Goal: Information Seeking & Learning: Learn about a topic

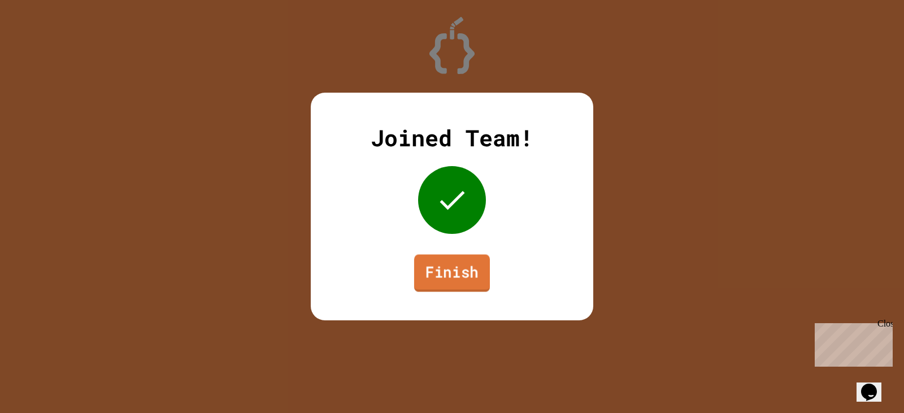
click at [439, 276] on link "Finish" at bounding box center [452, 272] width 76 height 37
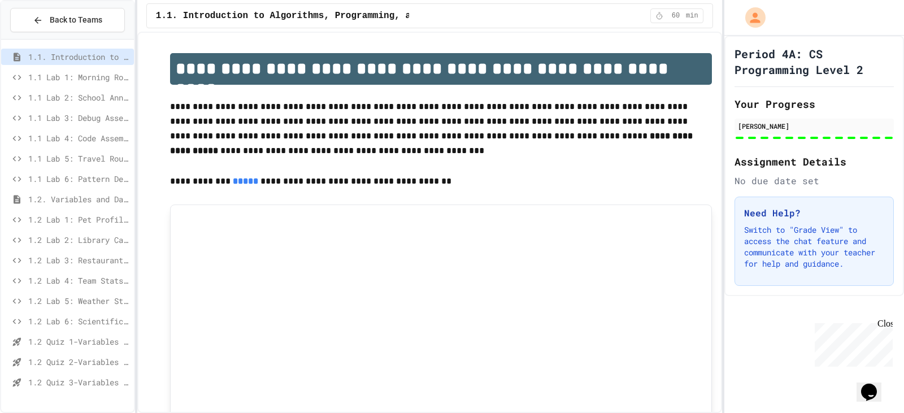
click at [75, 367] on span "1.2 Quiz 2-Variables and Data Types" at bounding box center [78, 362] width 101 height 12
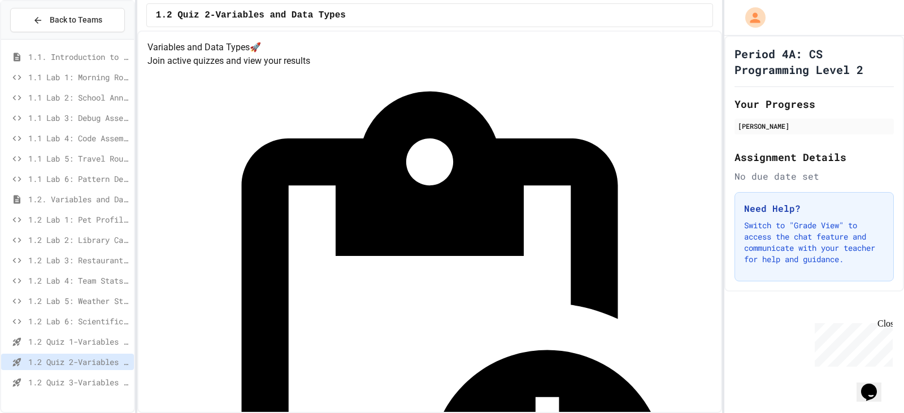
click at [80, 388] on span "1.2 Quiz 3-Variables and Data Types" at bounding box center [78, 382] width 101 height 12
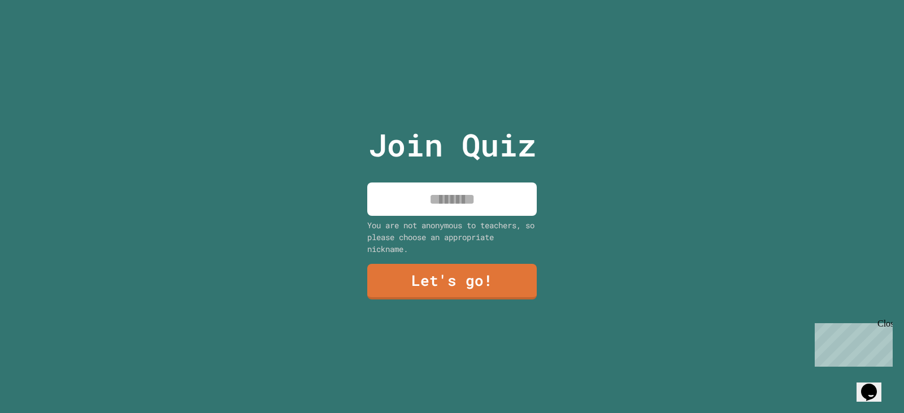
click at [466, 195] on input at bounding box center [451, 198] width 169 height 33
type input "*"
type input "*****"
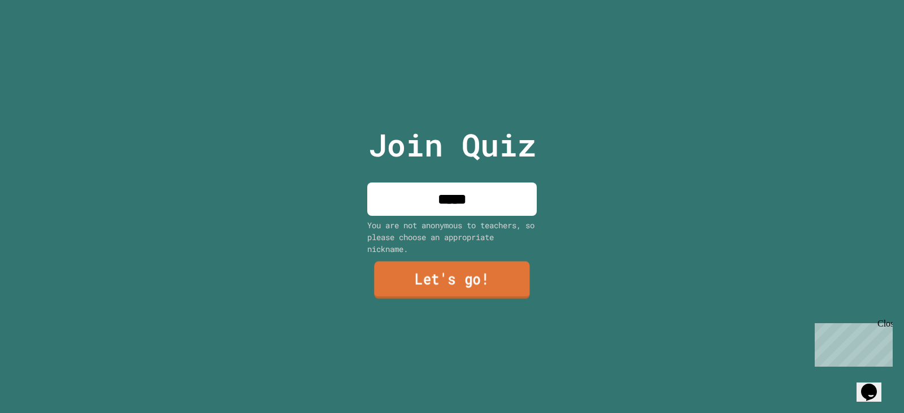
click at [461, 282] on link "Let's go!" at bounding box center [451, 280] width 155 height 37
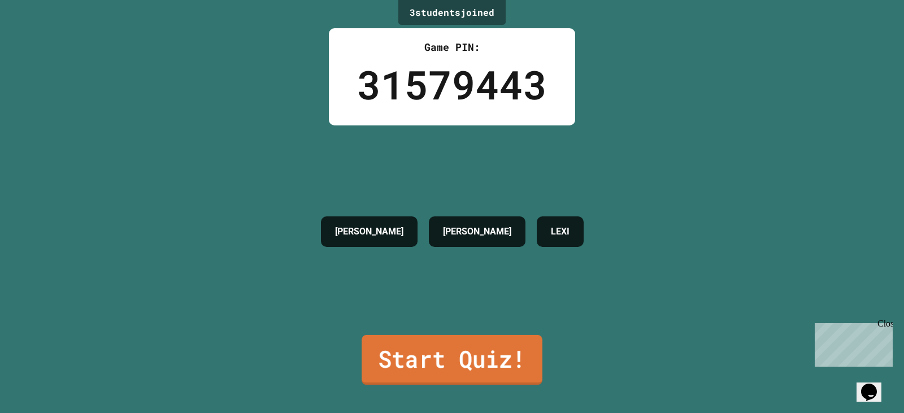
click at [447, 342] on link "Start Quiz!" at bounding box center [452, 360] width 181 height 50
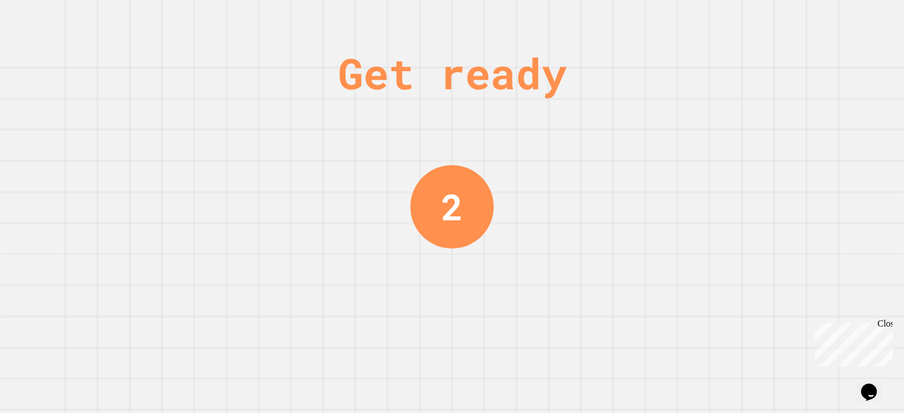
drag, startPoint x: 446, startPoint y: 342, endPoint x: 368, endPoint y: 294, distance: 92.3
click at [368, 294] on div "Get ready 2" at bounding box center [452, 206] width 904 height 413
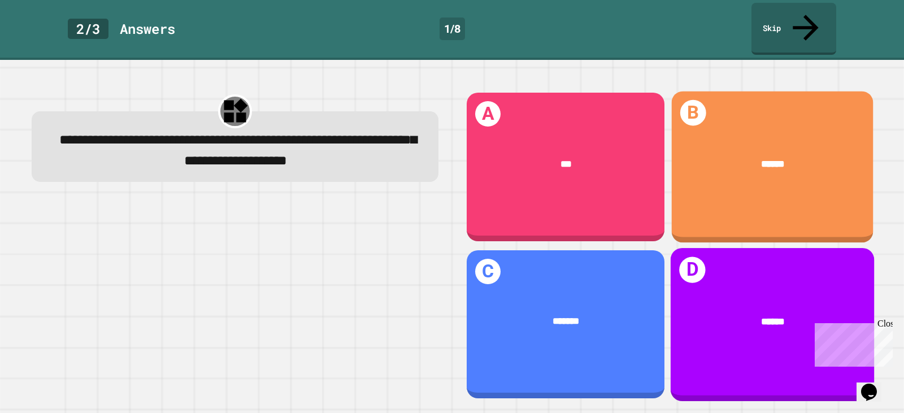
click at [732, 137] on div "******" at bounding box center [773, 164] width 202 height 54
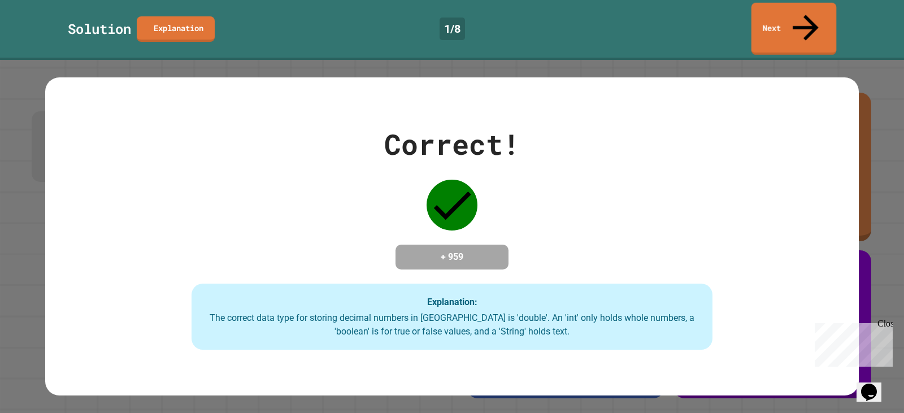
click at [751, 8] on div "Solution Explanation 1 / 8 Next" at bounding box center [452, 29] width 904 height 52
click at [755, 12] on div "Solution Explanation 1 / 8 Next" at bounding box center [452, 29] width 904 height 52
click at [760, 14] on link "Next" at bounding box center [793, 28] width 84 height 55
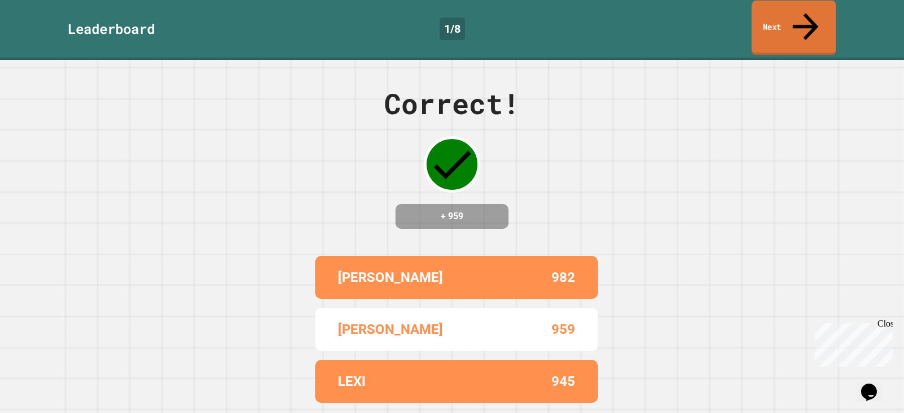
click at [761, 16] on link "Next" at bounding box center [793, 28] width 84 height 55
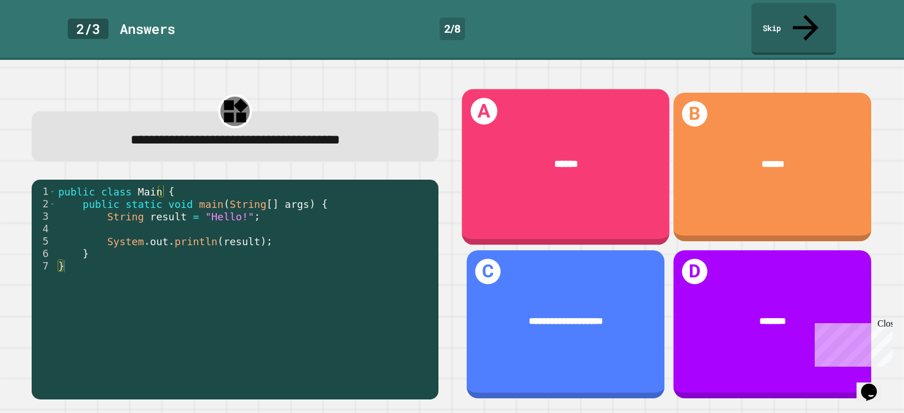
click at [511, 153] on div "******" at bounding box center [566, 164] width 208 height 56
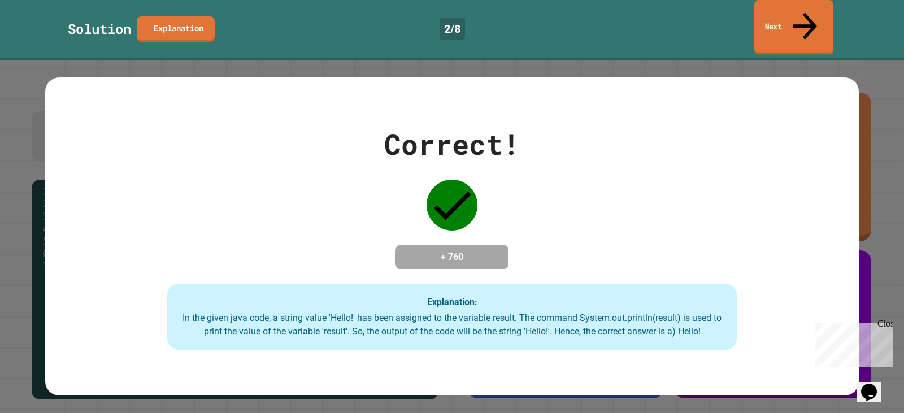
click at [782, 13] on link "Next" at bounding box center [793, 27] width 79 height 55
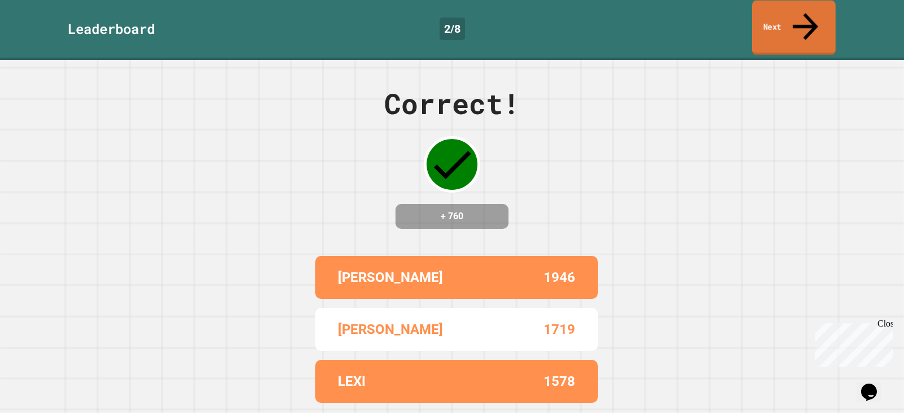
click at [779, 14] on link "Next" at bounding box center [794, 28] width 84 height 55
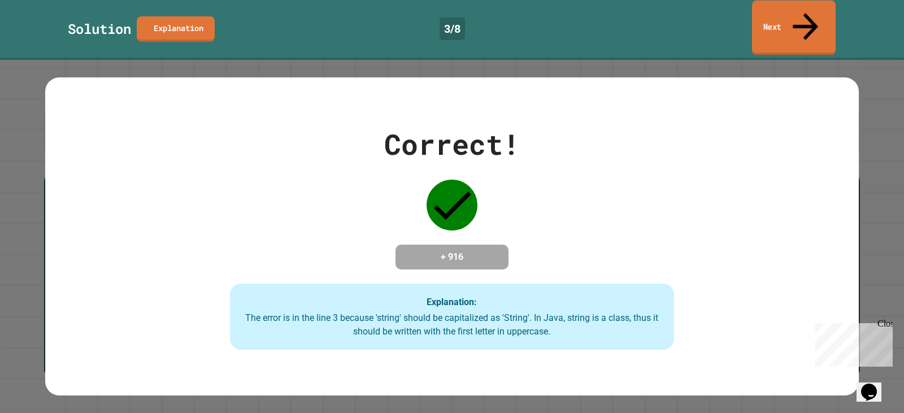
click at [776, 10] on link "Next" at bounding box center [794, 28] width 84 height 55
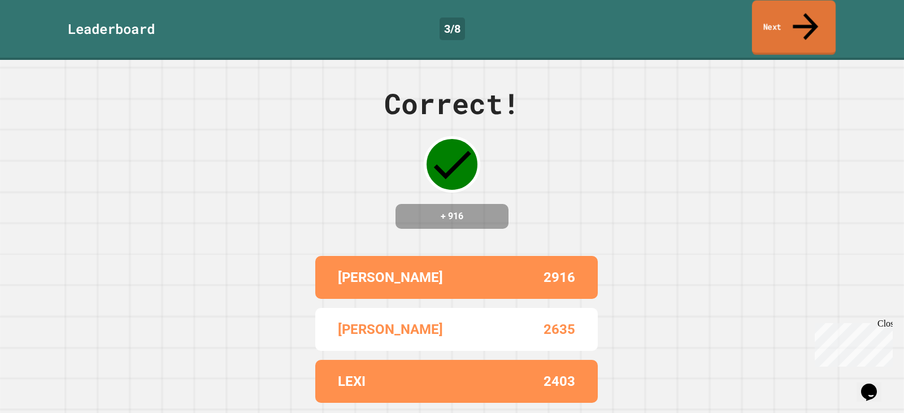
click at [778, 18] on link "Next" at bounding box center [794, 28] width 84 height 55
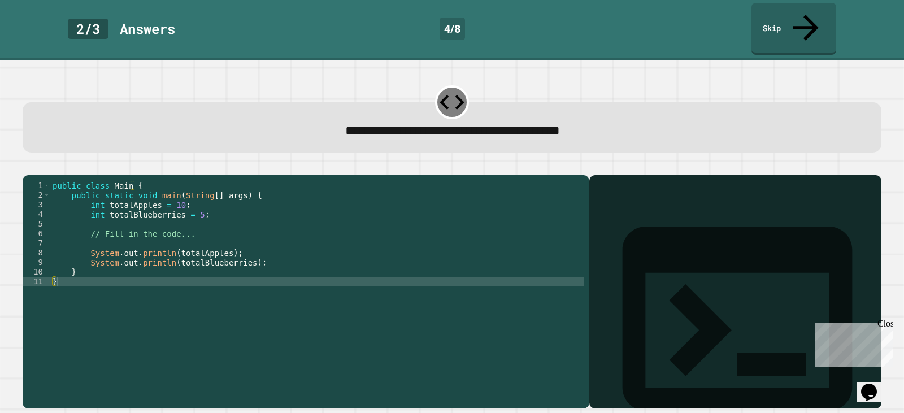
click at [170, 197] on div "public class Main { public static void main ( String [ ] args ) { int totalAppl…" at bounding box center [316, 291] width 533 height 221
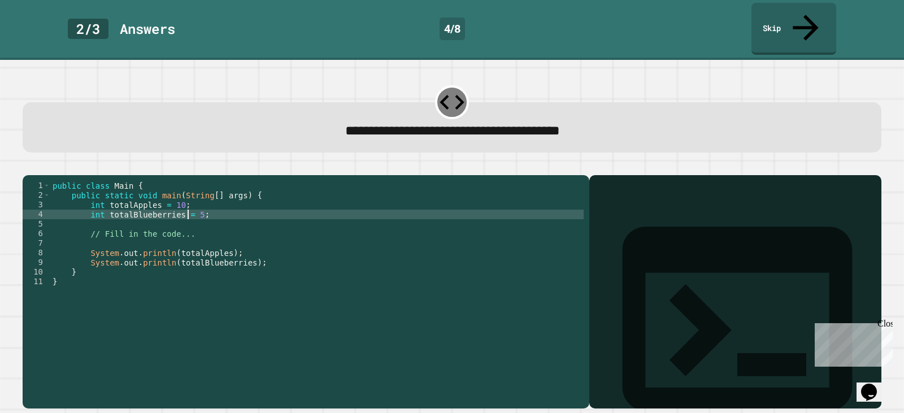
click at [186, 208] on div "public class Main { public static void main ( String [ ] args ) { int totalAppl…" at bounding box center [316, 291] width 533 height 221
click at [190, 203] on div "public class Main { public static void main ( String [ ] args ) { int totalAppl…" at bounding box center [316, 291] width 533 height 221
type textarea "**********"
click at [28, 166] on button "button" at bounding box center [28, 166] width 0 height 0
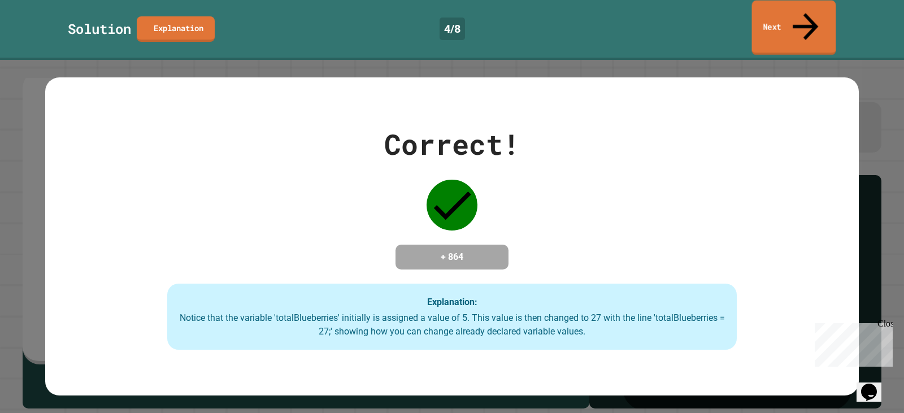
click at [780, 10] on link "Next" at bounding box center [794, 28] width 84 height 55
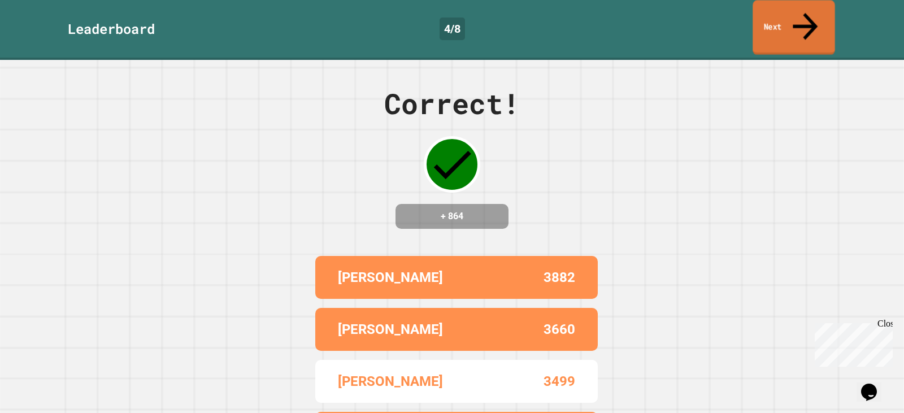
click at [775, 10] on link "Next" at bounding box center [793, 27] width 82 height 55
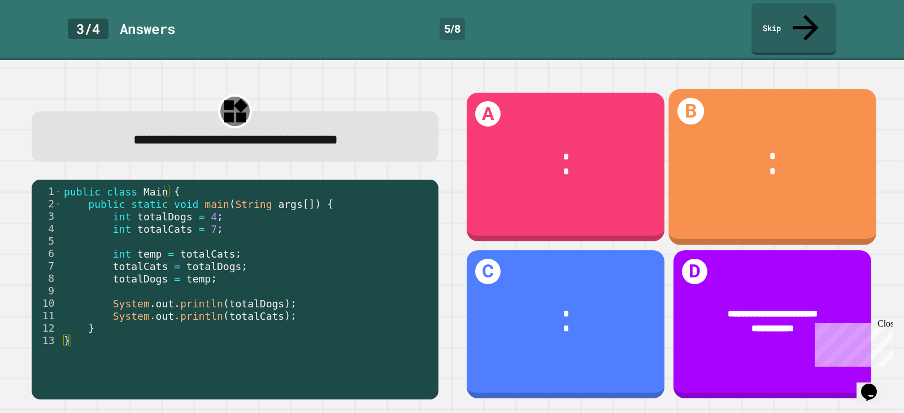
click at [743, 149] on div "*" at bounding box center [772, 156] width 167 height 15
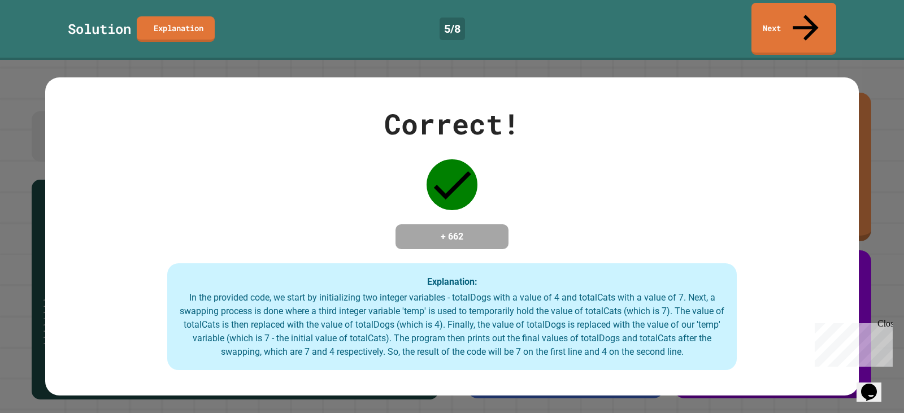
click at [769, 29] on div "Solution Explanation 5 / 8 Next" at bounding box center [452, 30] width 904 height 60
click at [764, 20] on link "Next" at bounding box center [793, 28] width 85 height 53
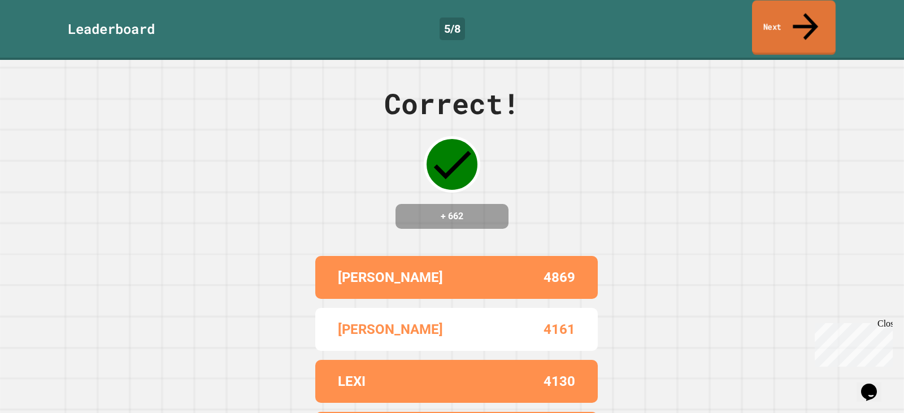
click at [764, 20] on link "Next" at bounding box center [794, 28] width 84 height 55
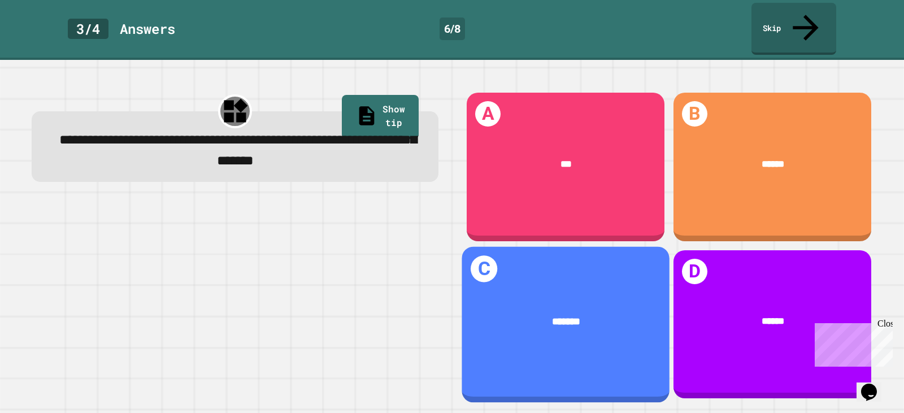
click at [489, 314] on div "*******" at bounding box center [565, 321] width 167 height 15
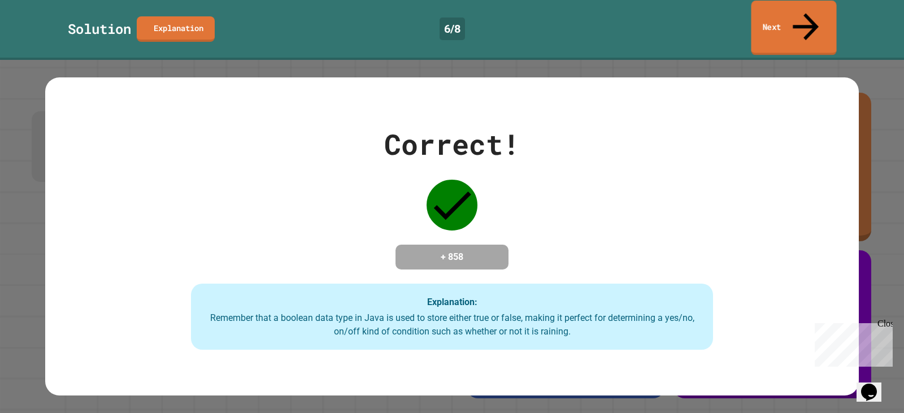
click at [772, 20] on link "Next" at bounding box center [793, 28] width 85 height 55
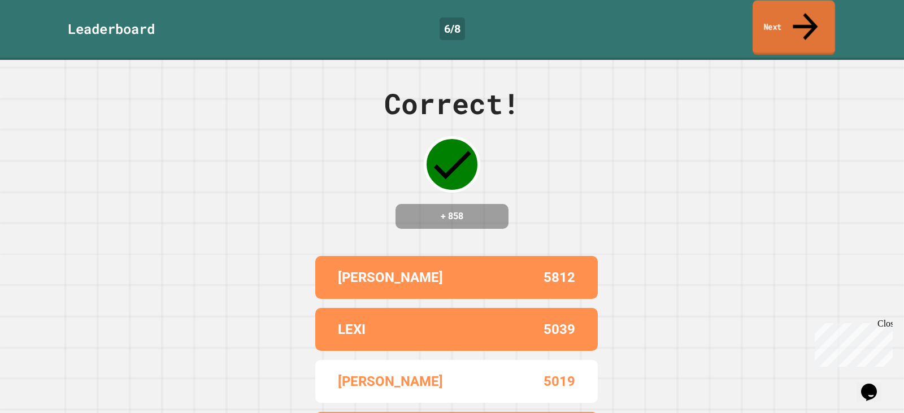
click at [772, 20] on link "Next" at bounding box center [793, 28] width 82 height 55
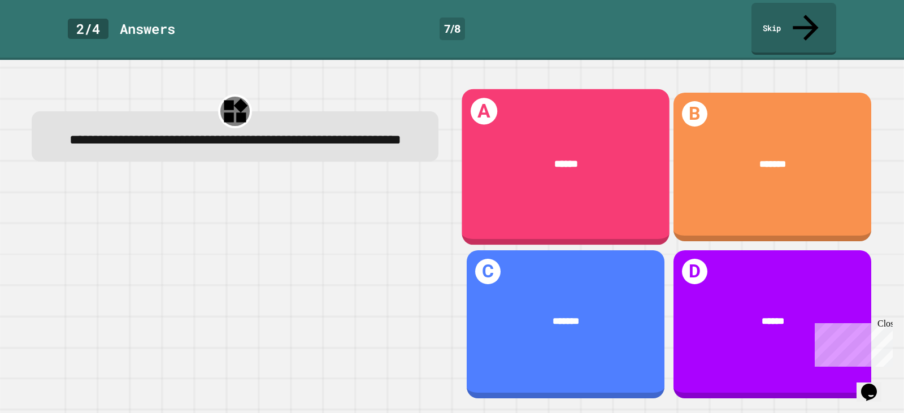
click at [514, 162] on div "******" at bounding box center [566, 164] width 208 height 56
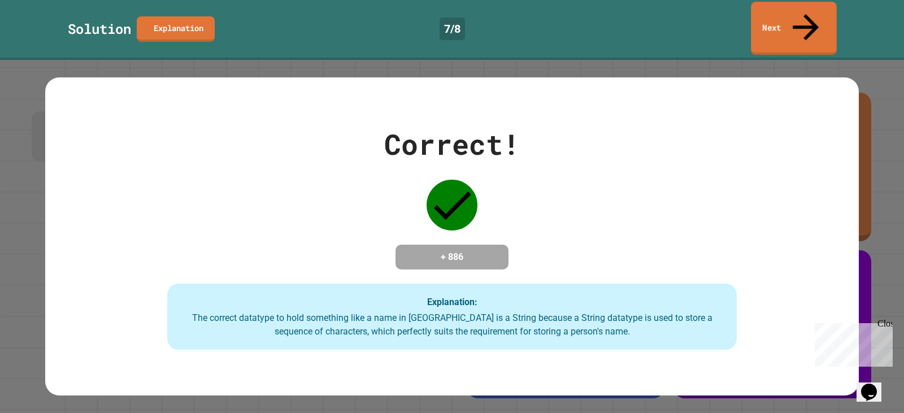
click at [802, 19] on link "Next" at bounding box center [794, 28] width 86 height 53
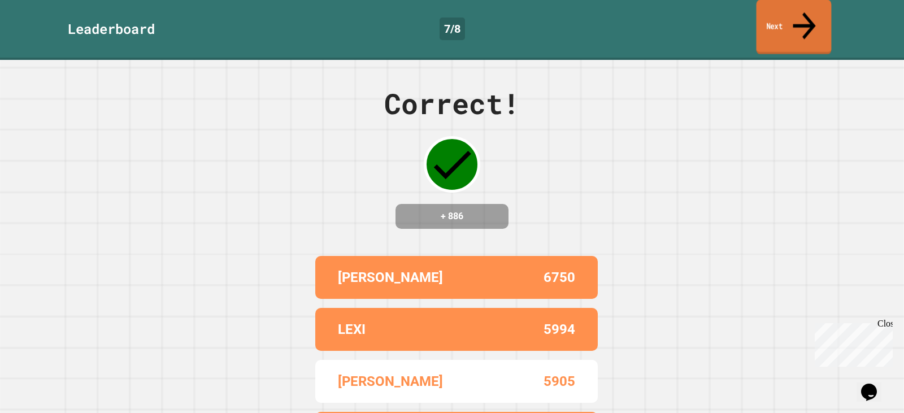
click at [802, 19] on icon at bounding box center [804, 26] width 34 height 40
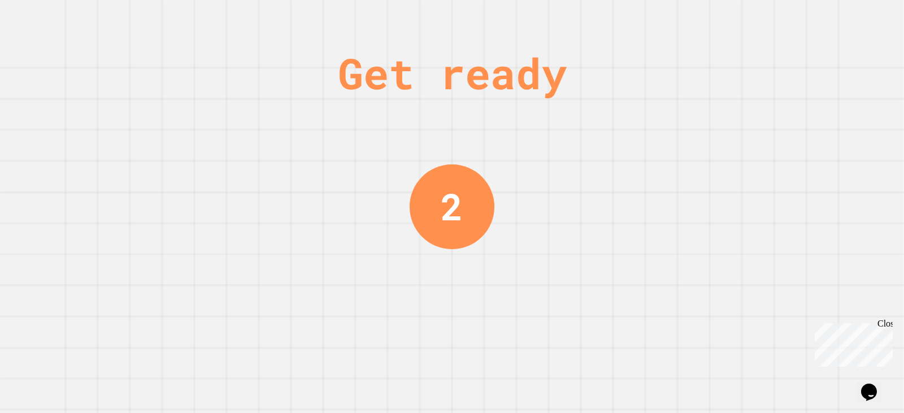
click at [884, 321] on div "Close" at bounding box center [884, 326] width 14 height 14
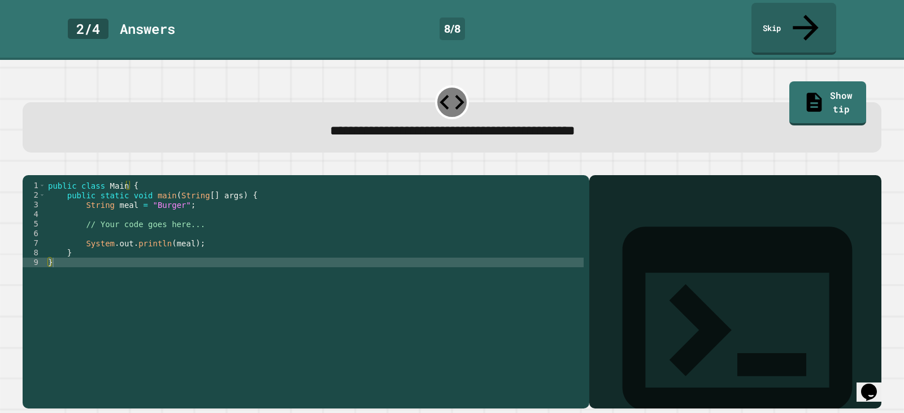
click at [155, 194] on div "public class Main { public static void main ( String [ ] args ) { String meal =…" at bounding box center [315, 291] width 538 height 221
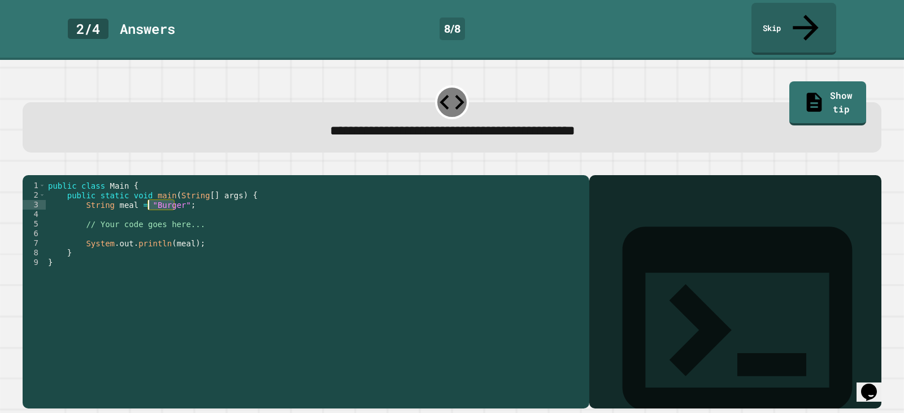
click at [155, 194] on div "public class Main { public static void main ( String [ ] args ) { String meal =…" at bounding box center [315, 291] width 538 height 221
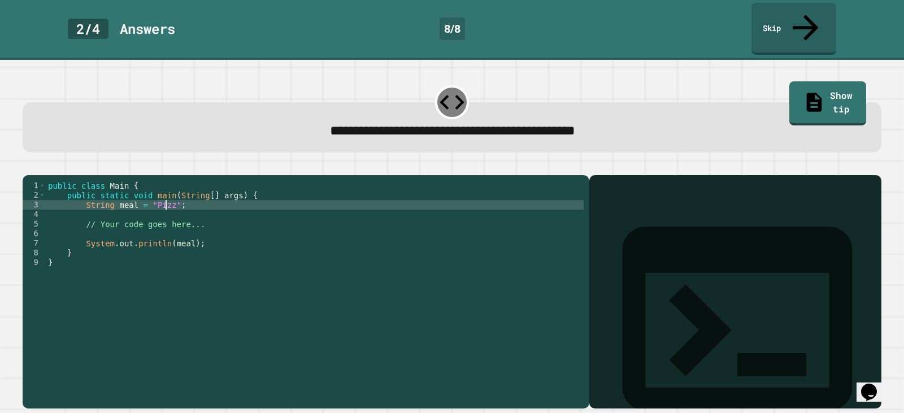
scroll to position [0, 8]
type textarea "**********"
click at [28, 166] on icon "button" at bounding box center [28, 166] width 0 height 0
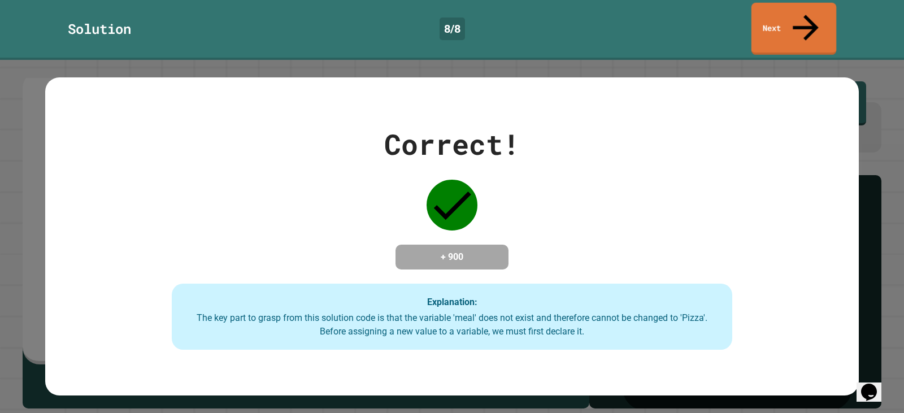
click at [812, 8] on link "Next" at bounding box center [793, 29] width 85 height 52
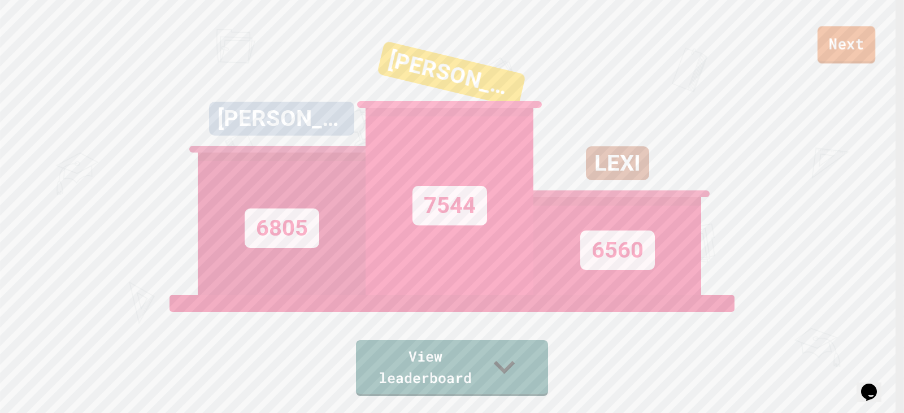
click at [863, 60] on link "Next" at bounding box center [846, 44] width 58 height 37
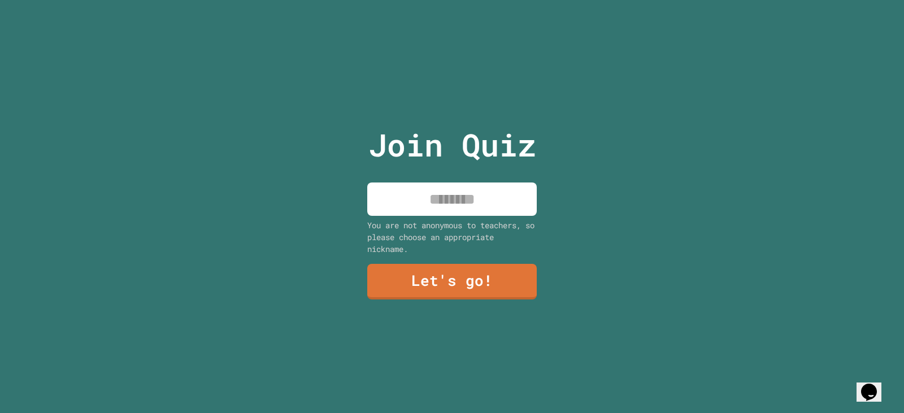
click at [447, 228] on div "You are not anonymous to teachers, so please choose an appropriate nickname." at bounding box center [451, 237] width 169 height 36
click at [449, 198] on input at bounding box center [451, 198] width 169 height 33
drag, startPoint x: 449, startPoint y: 198, endPoint x: 383, endPoint y: 190, distance: 66.0
click at [383, 190] on input at bounding box center [451, 198] width 169 height 33
type input "*****"
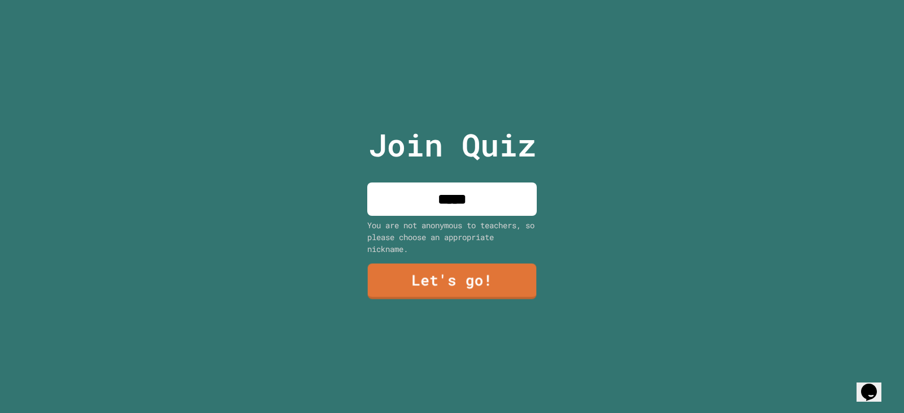
click at [453, 303] on div "Join Quiz ***** You are not anonymous to teachers, so please choose an appropri…" at bounding box center [452, 206] width 190 height 413
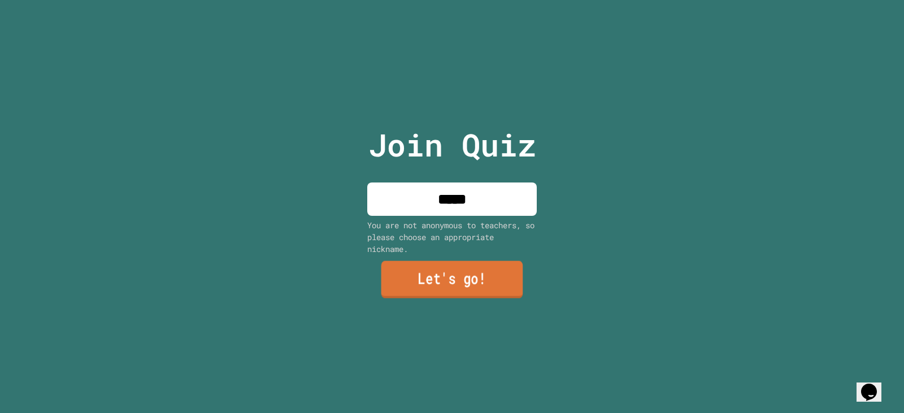
click at [453, 291] on link "Let's go!" at bounding box center [452, 279] width 142 height 37
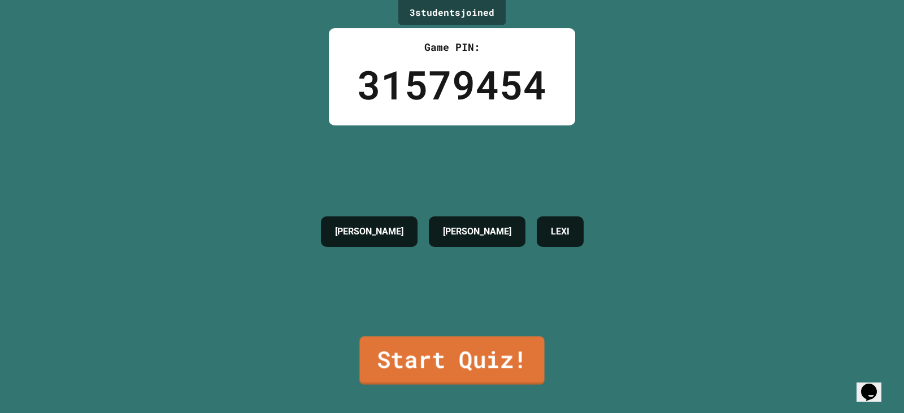
click at [449, 344] on link "Start Quiz!" at bounding box center [451, 360] width 185 height 49
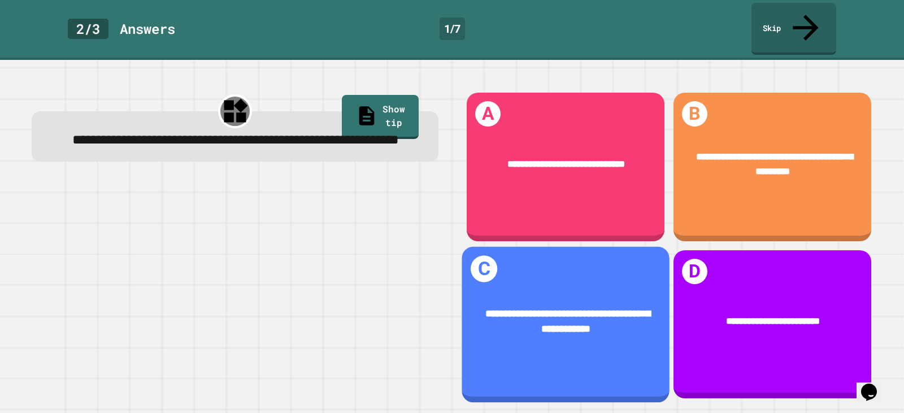
click at [606, 286] on div "**********" at bounding box center [566, 321] width 208 height 71
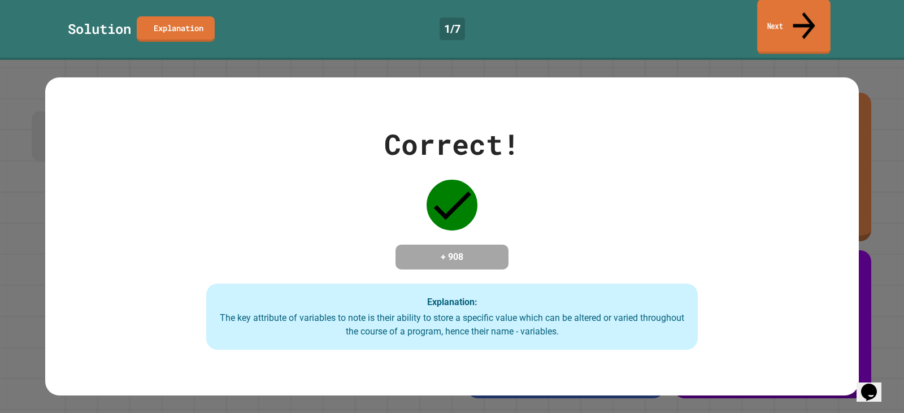
click at [785, 6] on link "Next" at bounding box center [793, 26] width 73 height 55
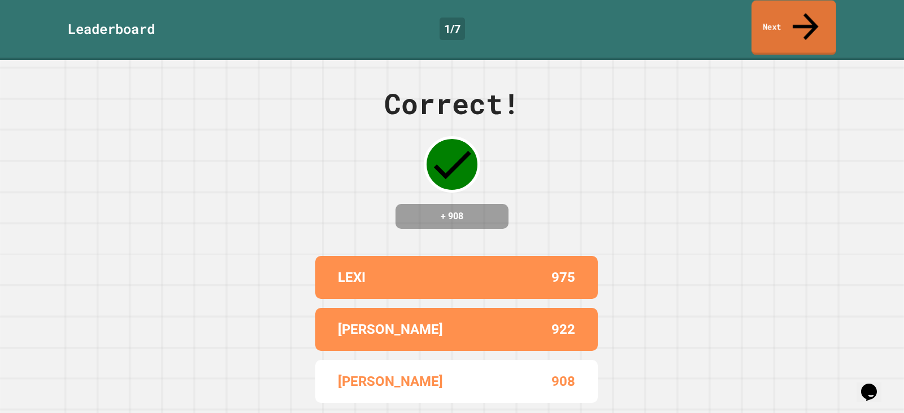
click at [790, 16] on link "Next" at bounding box center [793, 28] width 85 height 55
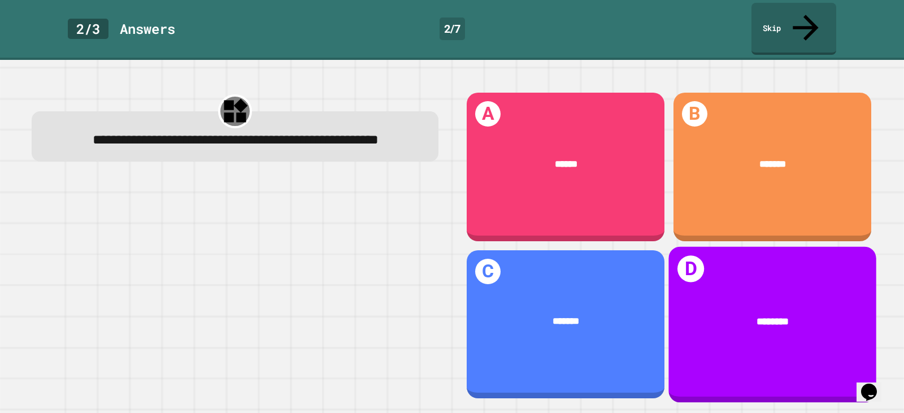
click at [742, 293] on div "********" at bounding box center [772, 321] width 208 height 56
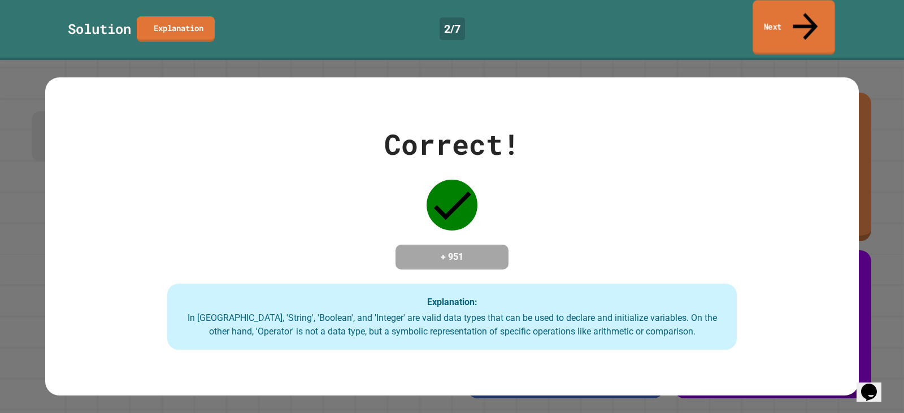
click at [769, 25] on link "Next" at bounding box center [793, 27] width 82 height 55
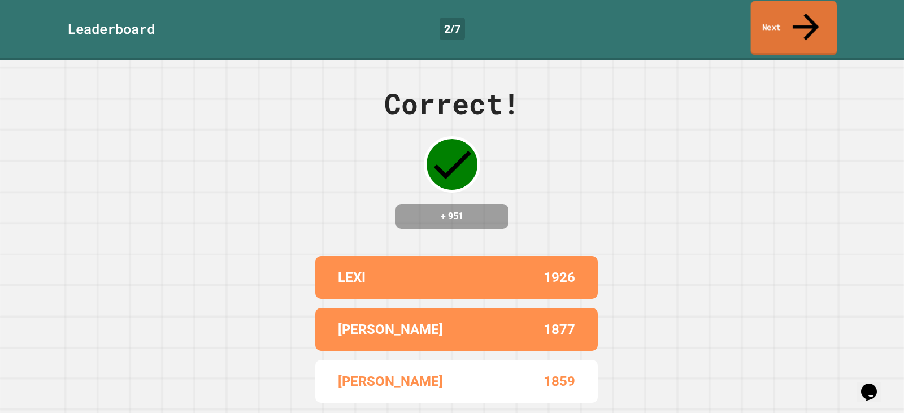
click at [769, 25] on link "Next" at bounding box center [794, 28] width 86 height 55
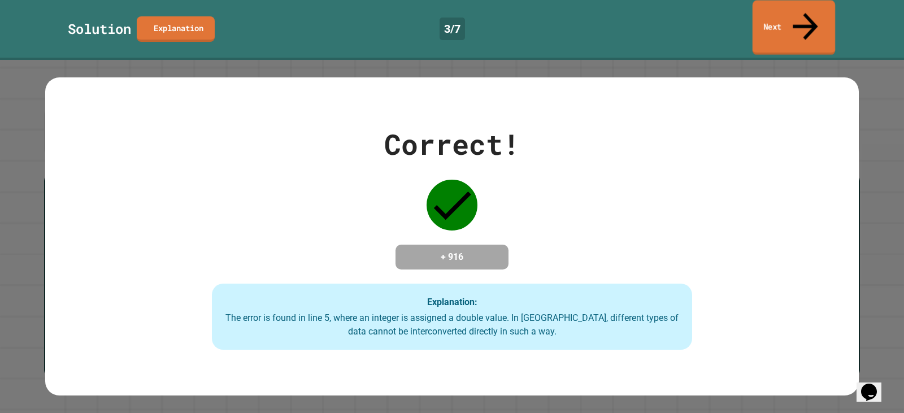
click at [774, 15] on link "Next" at bounding box center [793, 28] width 82 height 55
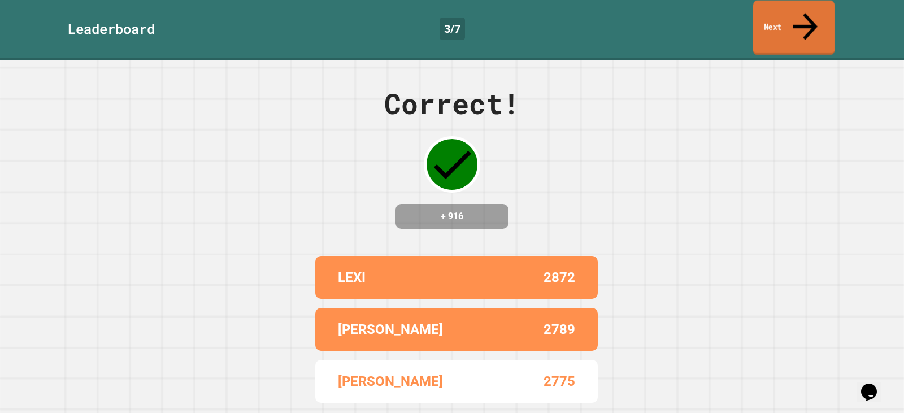
click at [774, 15] on link "Next" at bounding box center [793, 28] width 81 height 55
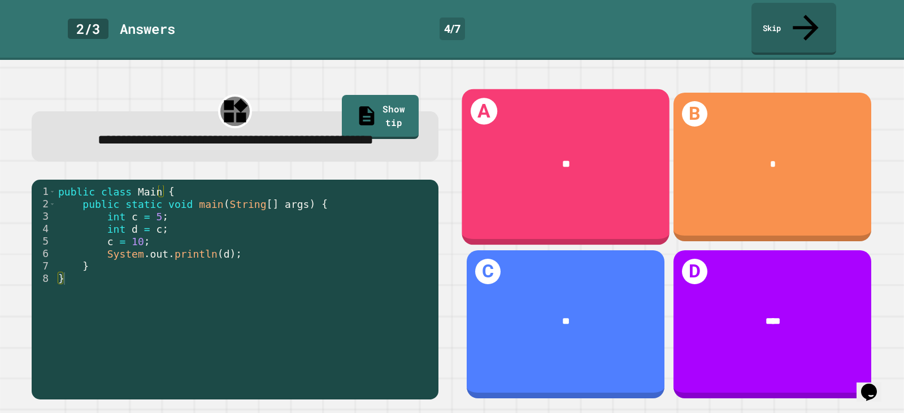
click at [543, 155] on div "**" at bounding box center [566, 164] width 208 height 56
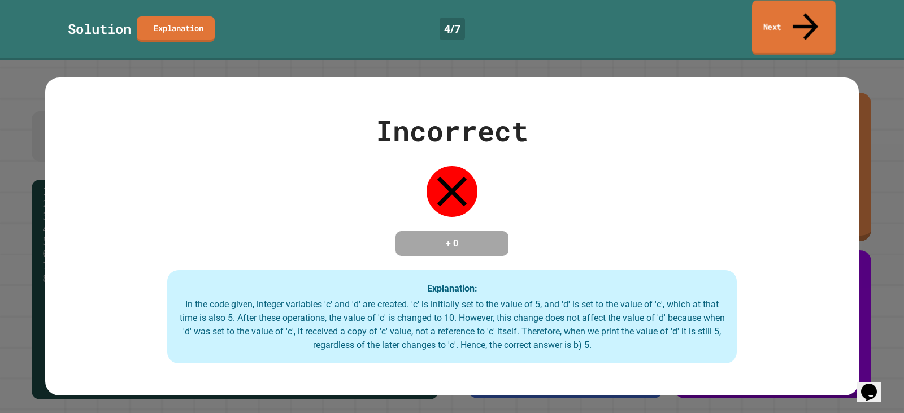
click at [795, 14] on link "Next" at bounding box center [794, 28] width 84 height 55
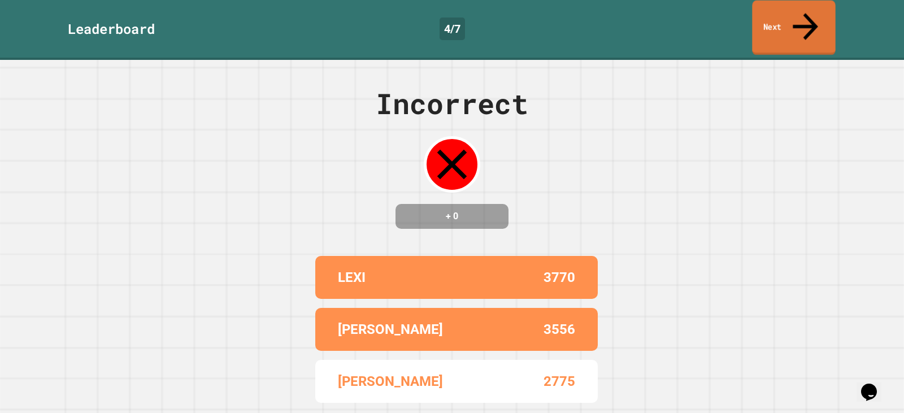
click at [795, 14] on link "Next" at bounding box center [793, 28] width 83 height 55
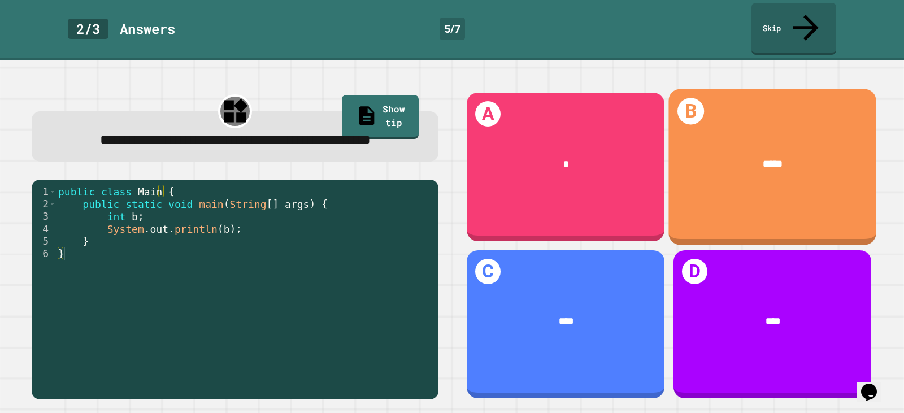
click at [768, 159] on span "*****" at bounding box center [773, 164] width 20 height 10
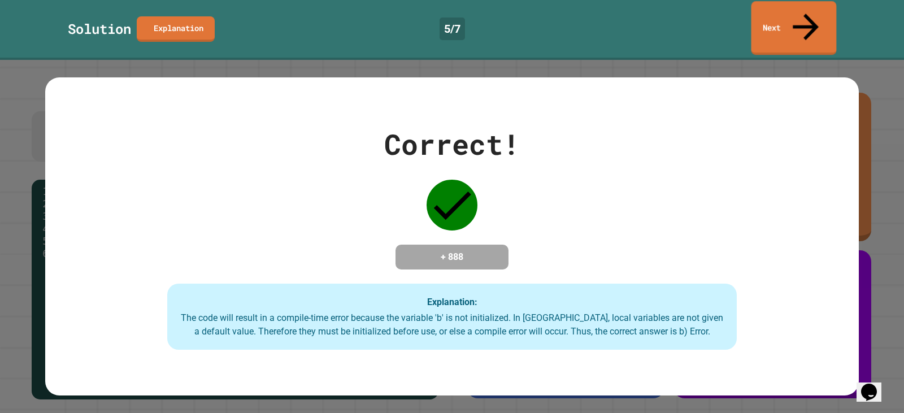
click at [779, 19] on link "Next" at bounding box center [793, 28] width 85 height 54
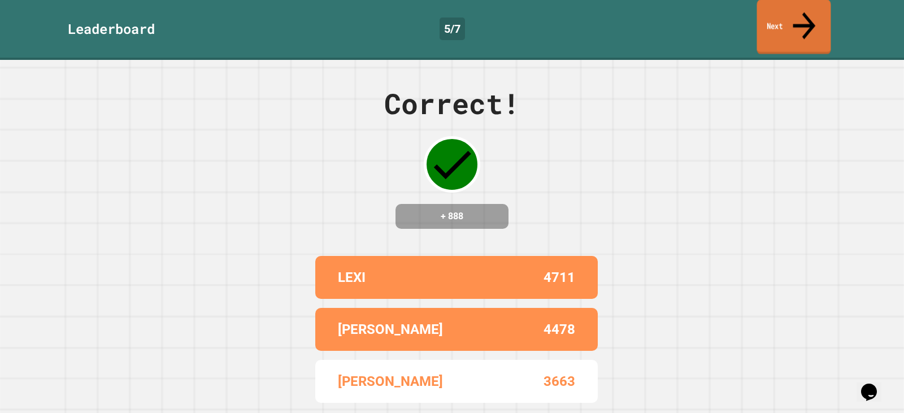
click at [779, 19] on link "Next" at bounding box center [794, 26] width 74 height 55
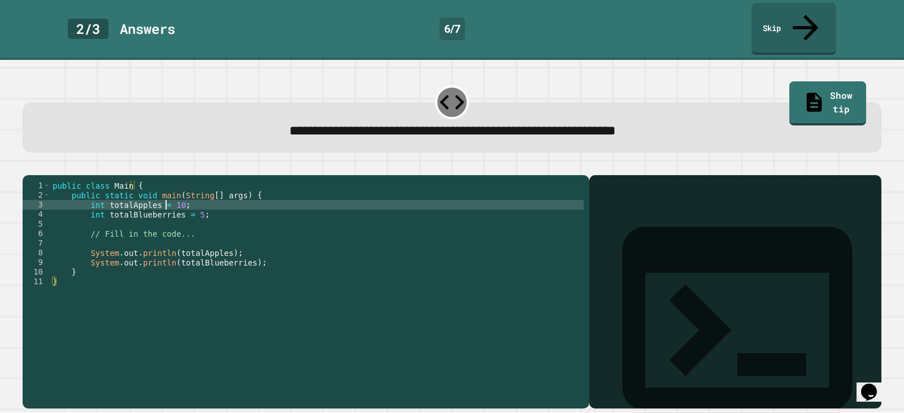
click at [166, 198] on div "public class Main { public static void main ( String [ ] args ) { int totalAppl…" at bounding box center [316, 291] width 533 height 221
click at [191, 204] on div "public class Main { public static void main ( String [ ] args ) { int totalAppl…" at bounding box center [316, 291] width 533 height 221
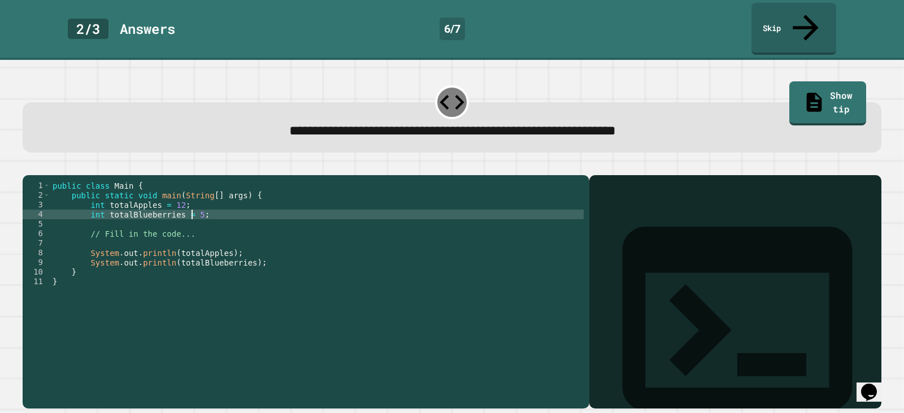
click at [191, 204] on div "public class Main { public static void main ( String [ ] args ) { int totalAppl…" at bounding box center [316, 291] width 533 height 221
type textarea "**********"
click at [28, 166] on icon "button" at bounding box center [28, 166] width 0 height 0
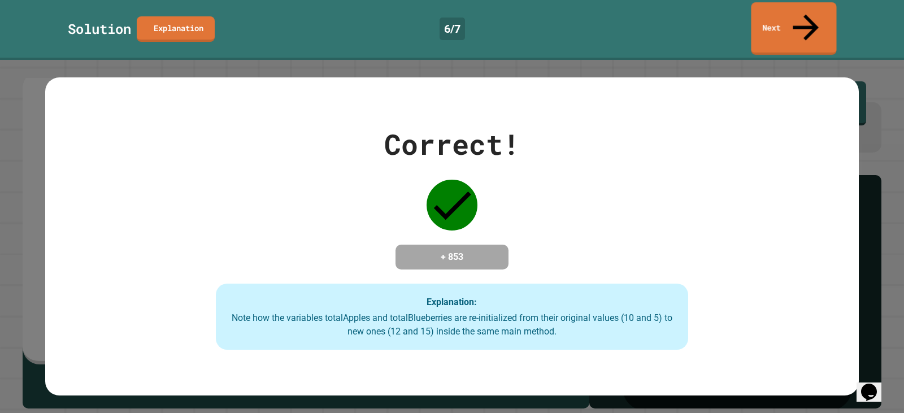
click at [790, 15] on link "Next" at bounding box center [793, 28] width 85 height 53
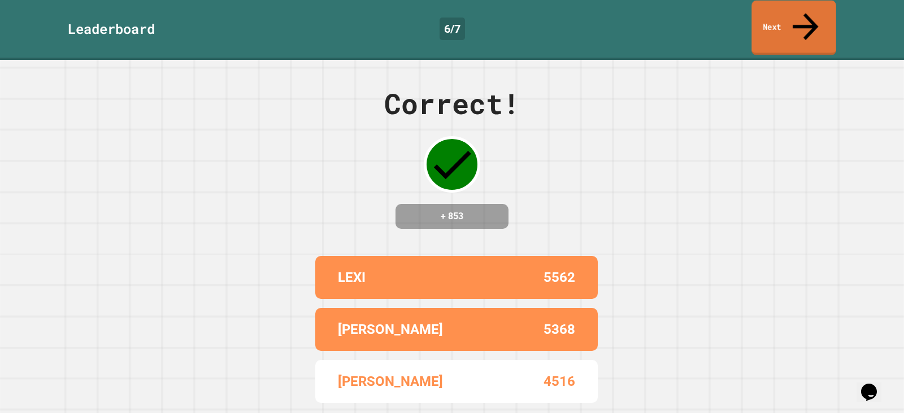
click at [791, 15] on link "Next" at bounding box center [793, 28] width 84 height 55
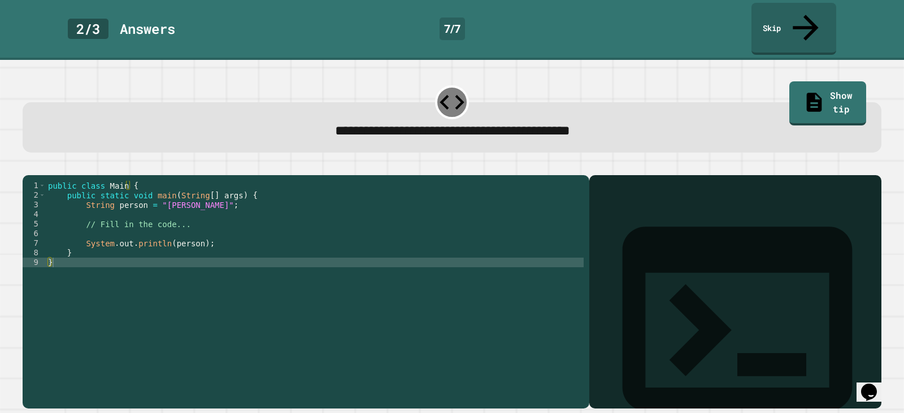
click at [162, 197] on div "public class Main { public static void main ( String [ ] args ) { String person…" at bounding box center [315, 291] width 538 height 221
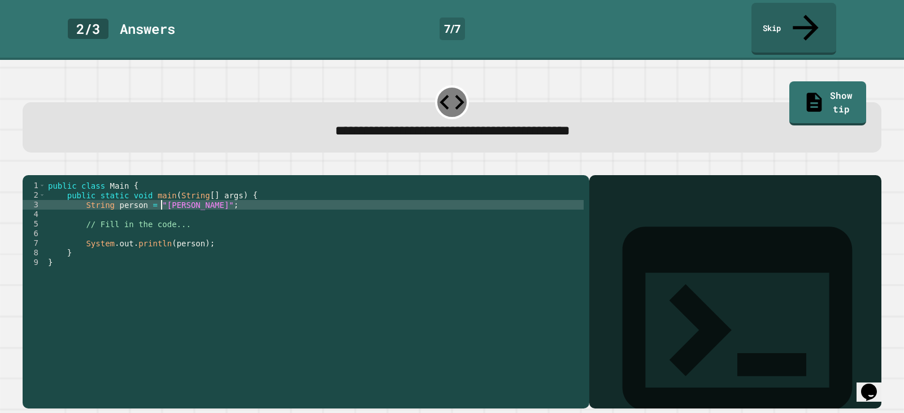
click at [162, 197] on div "public class Main { public static void main ( String [ ] args ) { String person…" at bounding box center [315, 291] width 538 height 221
type textarea "**********"
click at [38, 168] on icon "button" at bounding box center [36, 172] width 6 height 8
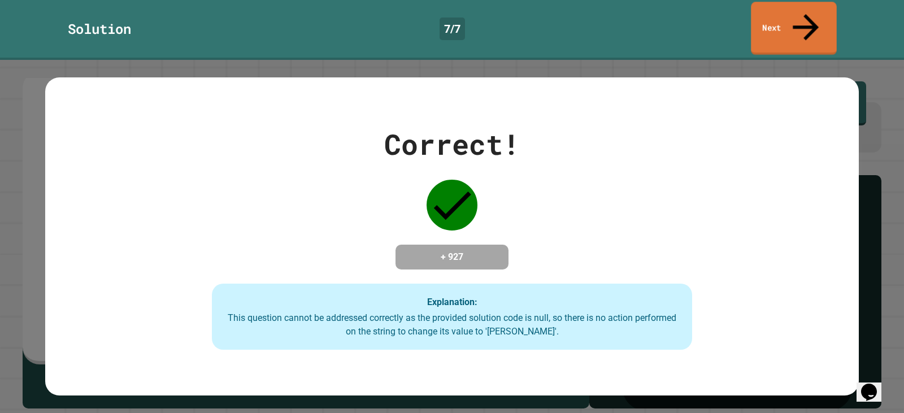
click at [818, 17] on link "Next" at bounding box center [794, 28] width 86 height 53
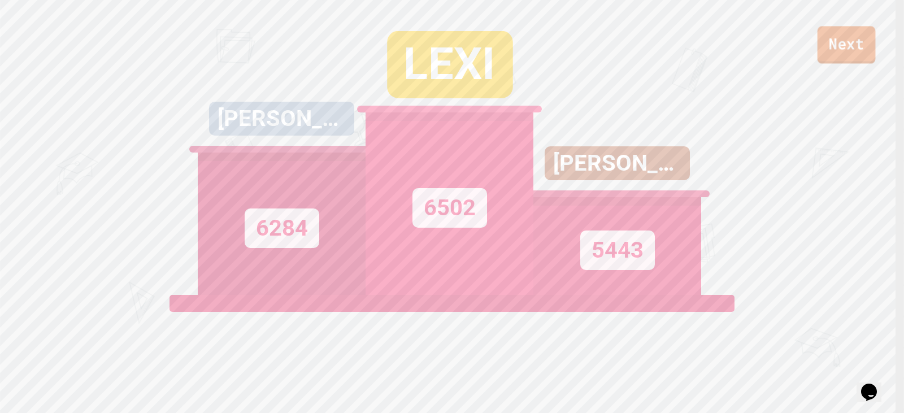
click at [828, 46] on link "Next" at bounding box center [846, 44] width 58 height 37
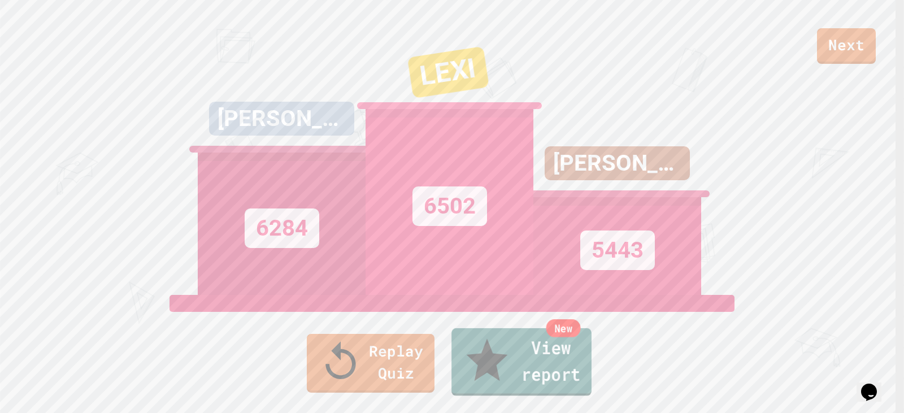
click at [500, 387] on link "New View report" at bounding box center [521, 362] width 140 height 68
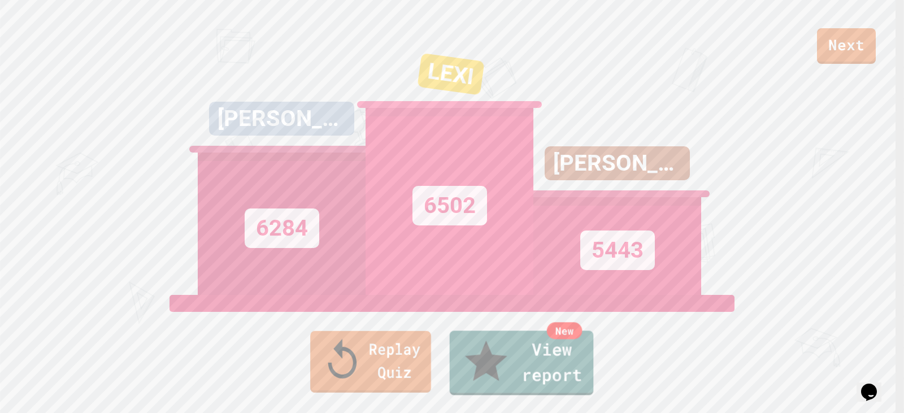
click at [326, 370] on link "Replay Quiz" at bounding box center [370, 362] width 121 height 62
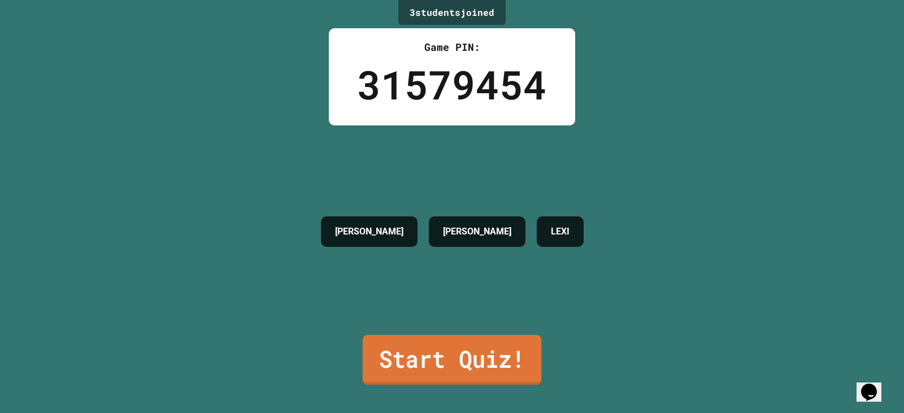
click at [448, 346] on link "Start Quiz!" at bounding box center [452, 360] width 179 height 50
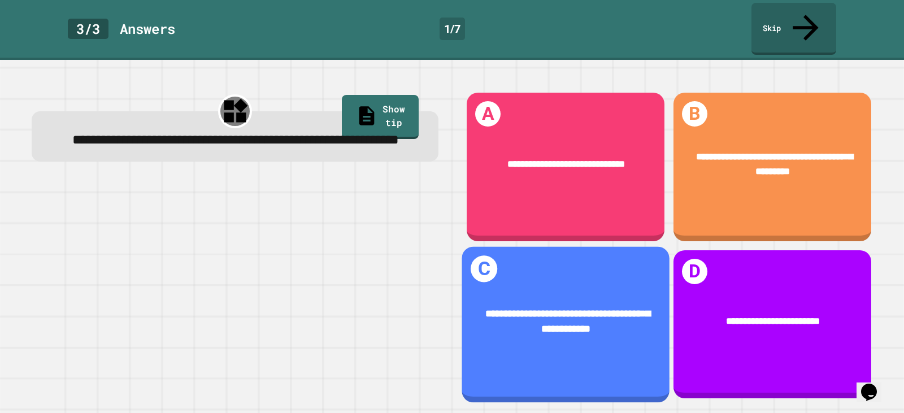
click at [539, 258] on div "**********" at bounding box center [566, 324] width 208 height 156
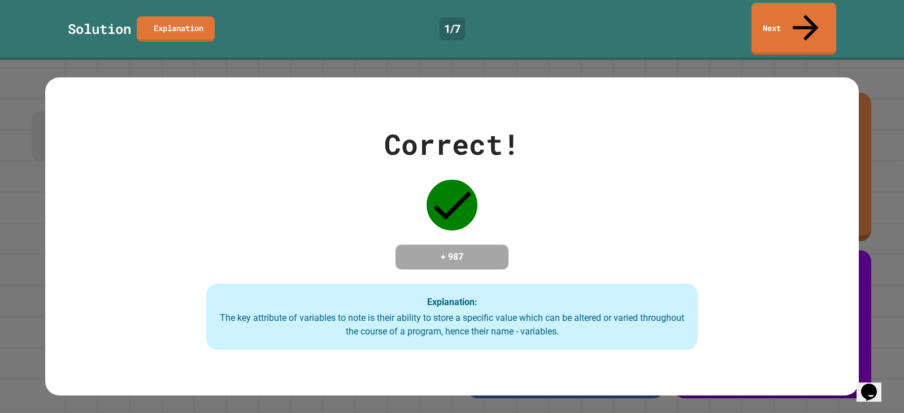
click at [758, 12] on link "Next" at bounding box center [793, 29] width 85 height 52
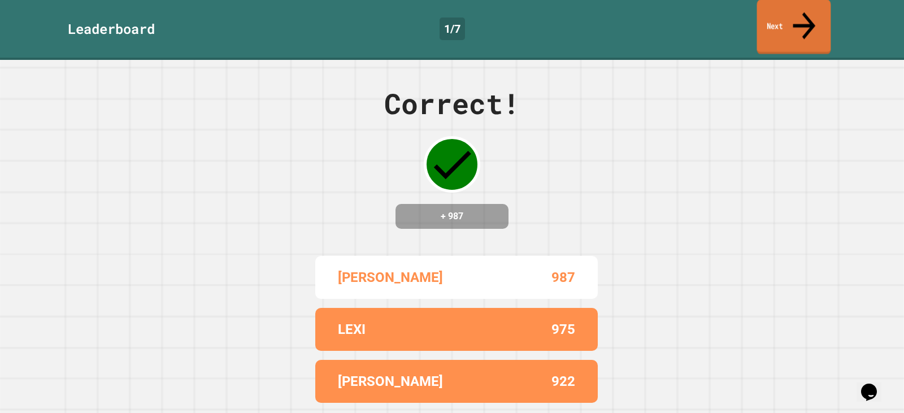
click at [763, 22] on link "Next" at bounding box center [794, 26] width 74 height 55
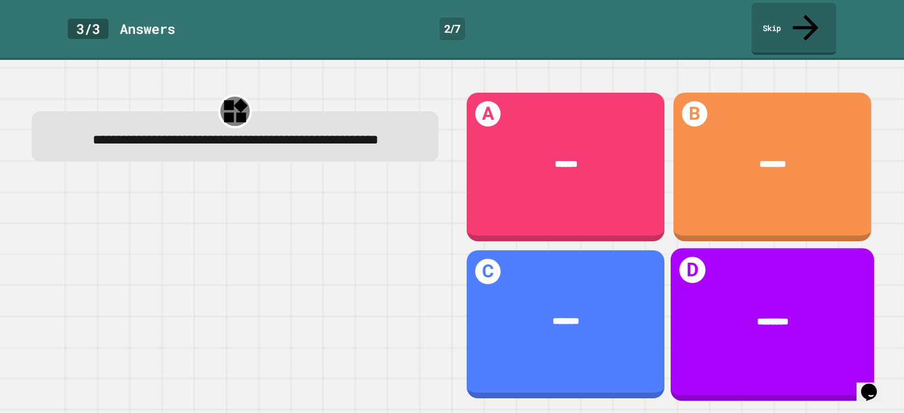
click at [715, 320] on div "********" at bounding box center [772, 321] width 203 height 55
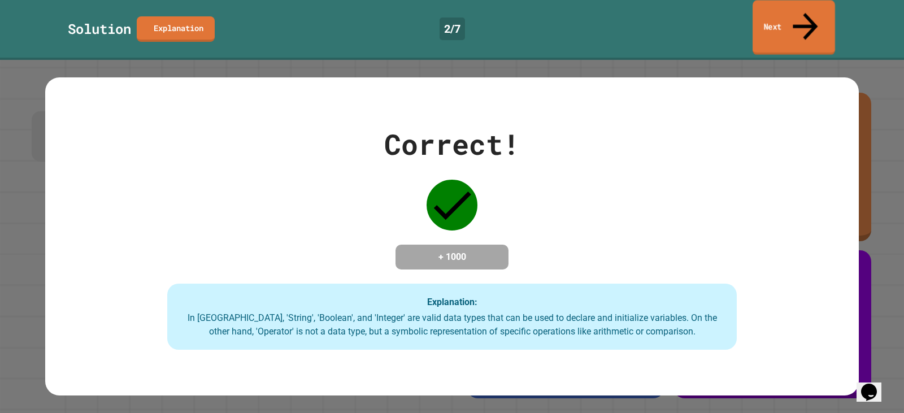
click at [773, 8] on link "Next" at bounding box center [793, 27] width 82 height 55
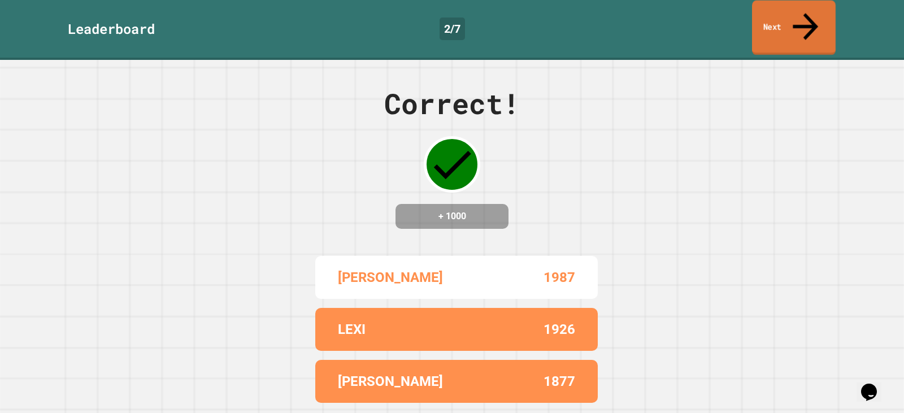
click at [773, 8] on link "Next" at bounding box center [794, 28] width 84 height 55
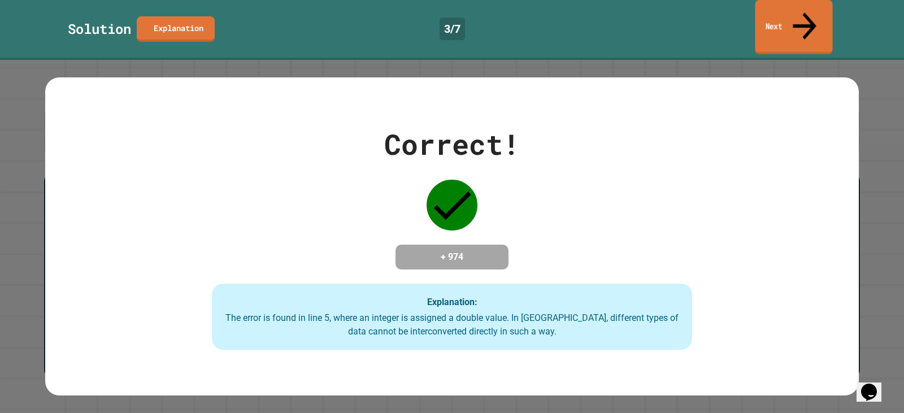
click at [771, 11] on link "Next" at bounding box center [793, 27] width 77 height 55
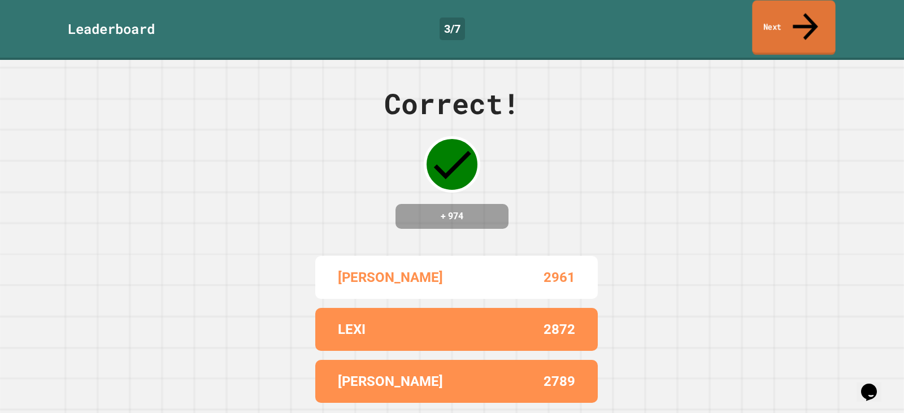
click at [770, 15] on link "Next" at bounding box center [793, 28] width 83 height 55
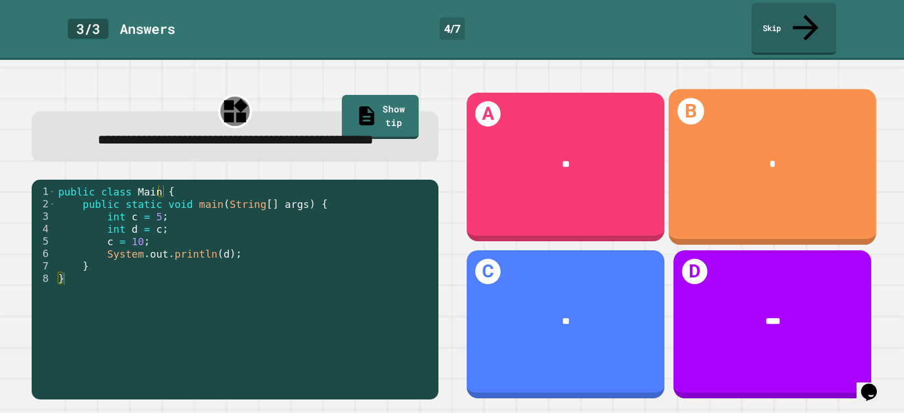
click at [699, 169] on div "B *" at bounding box center [772, 167] width 208 height 156
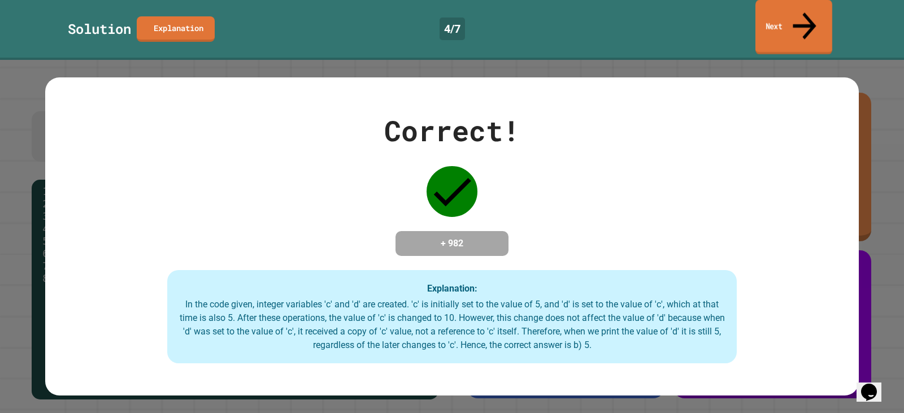
click at [755, 20] on link "Next" at bounding box center [793, 27] width 77 height 55
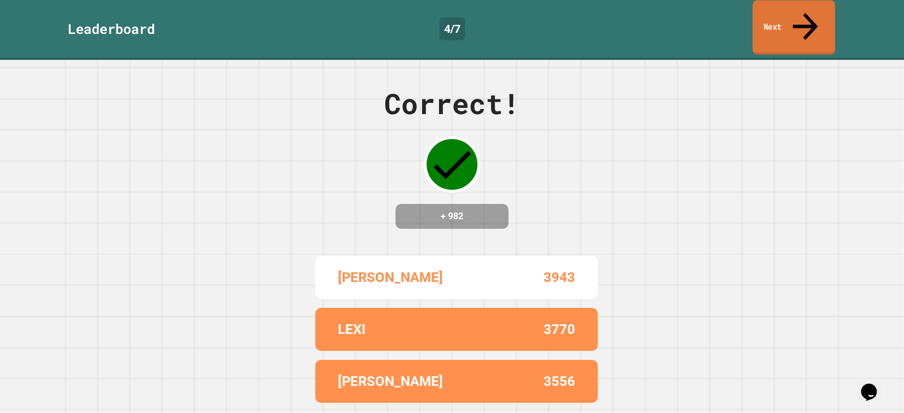
click at [763, 20] on link "Next" at bounding box center [793, 28] width 82 height 55
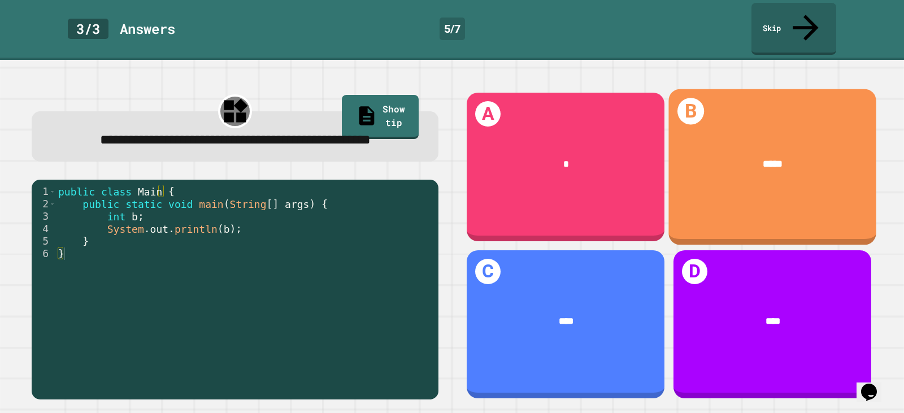
click at [702, 166] on div "*****" at bounding box center [772, 164] width 208 height 56
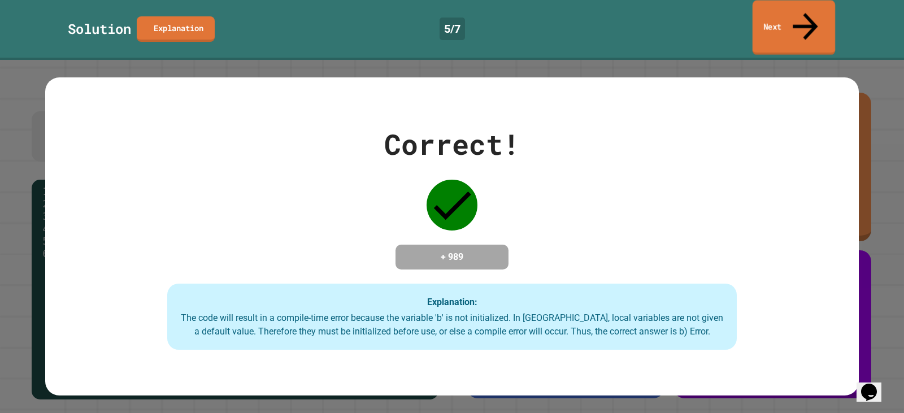
click at [754, 13] on link "Next" at bounding box center [793, 28] width 82 height 55
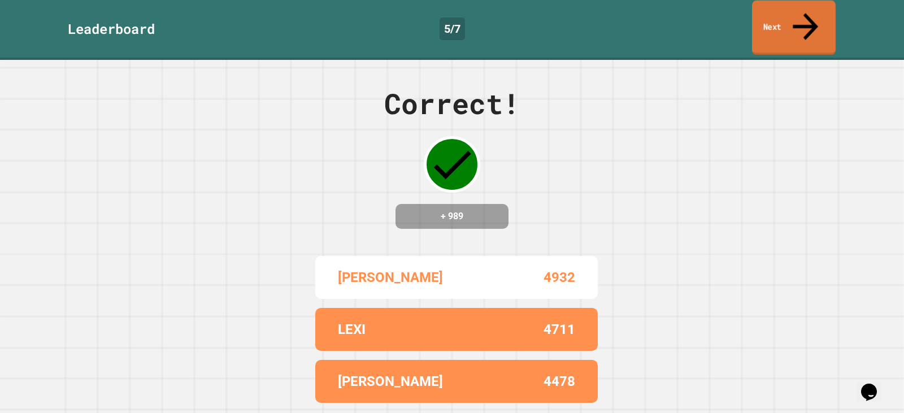
click at [754, 13] on link "Next" at bounding box center [794, 28] width 84 height 55
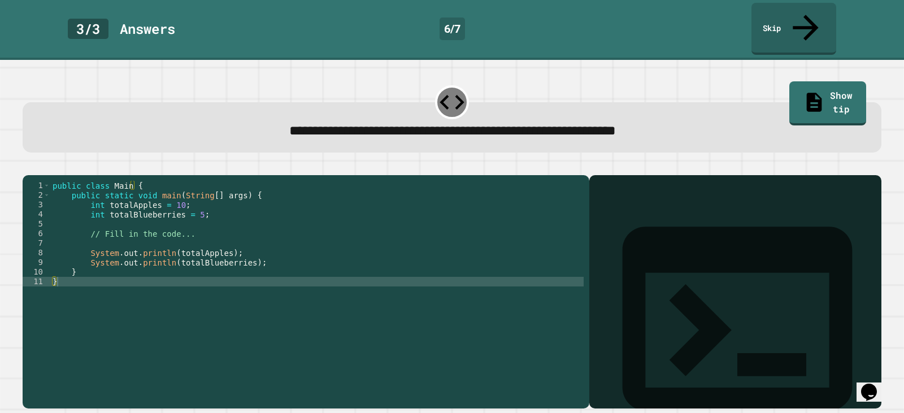
click at [170, 192] on div "public class Main { public static void main ( String [ ] args ) { int totalAppl…" at bounding box center [316, 291] width 533 height 221
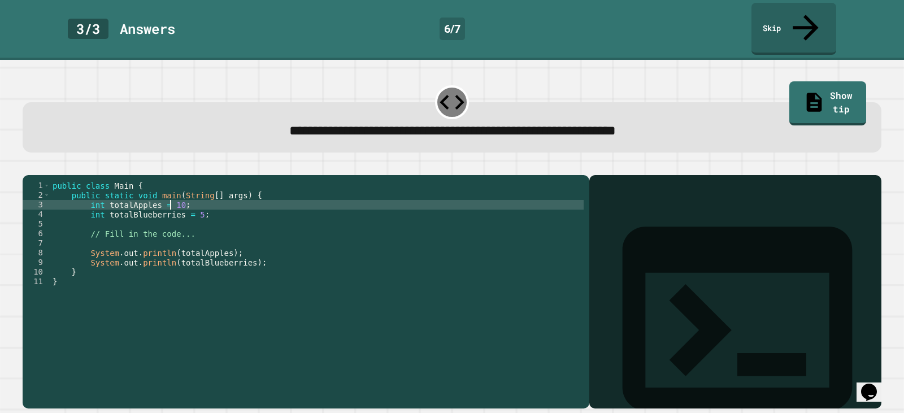
click at [170, 192] on div "public class Main { public static void main ( String [ ] args ) { int totalAppl…" at bounding box center [316, 291] width 533 height 221
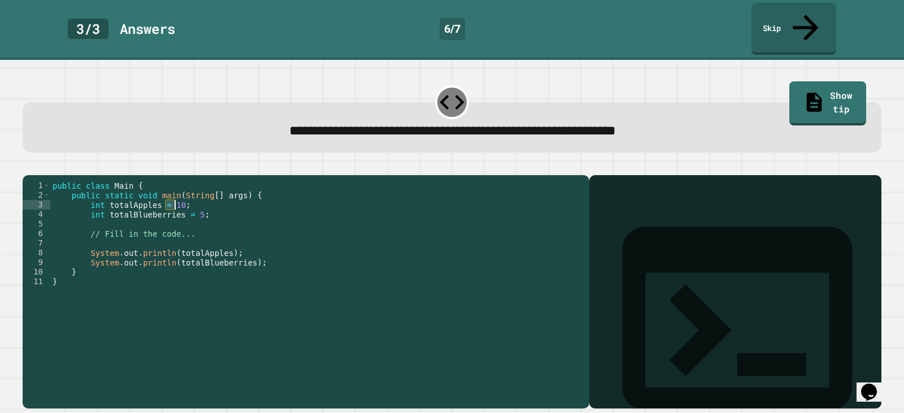
scroll to position [0, 8]
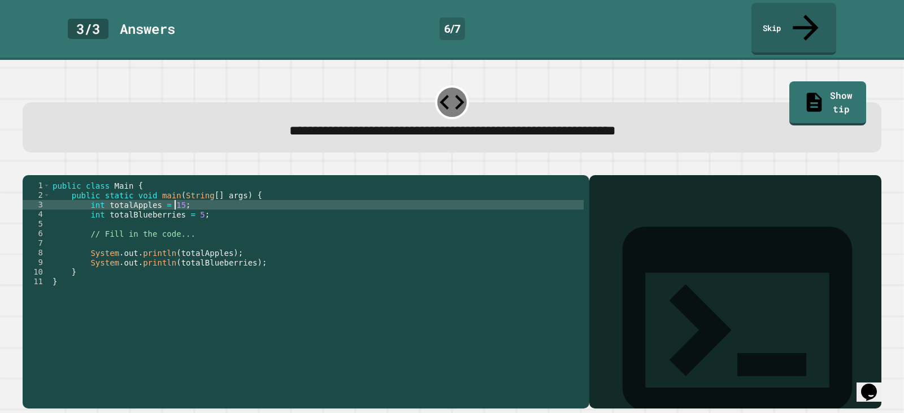
click at [187, 203] on div "public class Main { public static void main ( String [ ] args ) { int totalAppl…" at bounding box center [316, 291] width 533 height 221
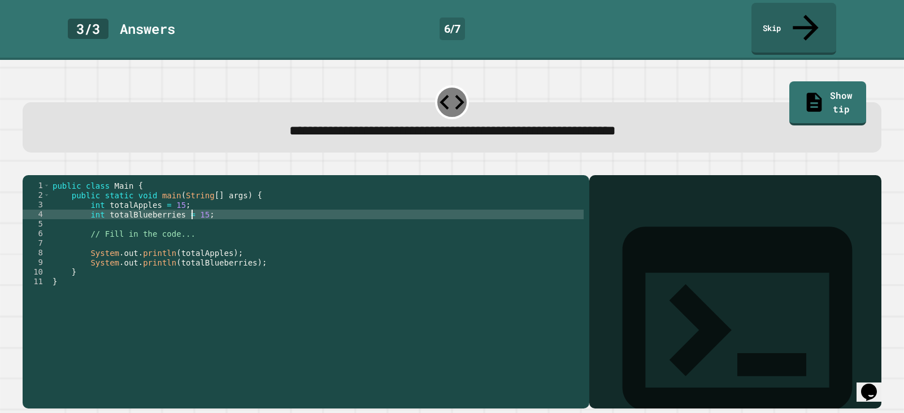
scroll to position [0, 10]
click at [173, 192] on div "public class Main { public static void main ( String [ ] args ) { int totalAppl…" at bounding box center [316, 291] width 533 height 221
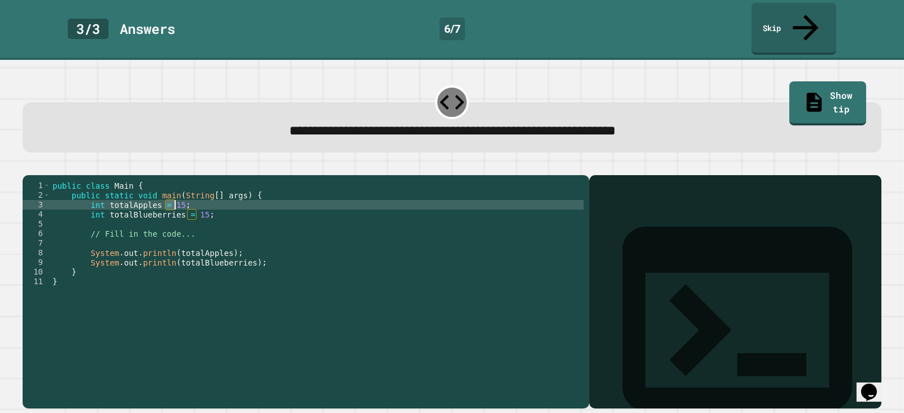
click at [173, 192] on div "public class Main { public static void main ( String [ ] args ) { int totalAppl…" at bounding box center [316, 291] width 533 height 221
type textarea "**********"
click at [28, 166] on icon "button" at bounding box center [28, 166] width 0 height 0
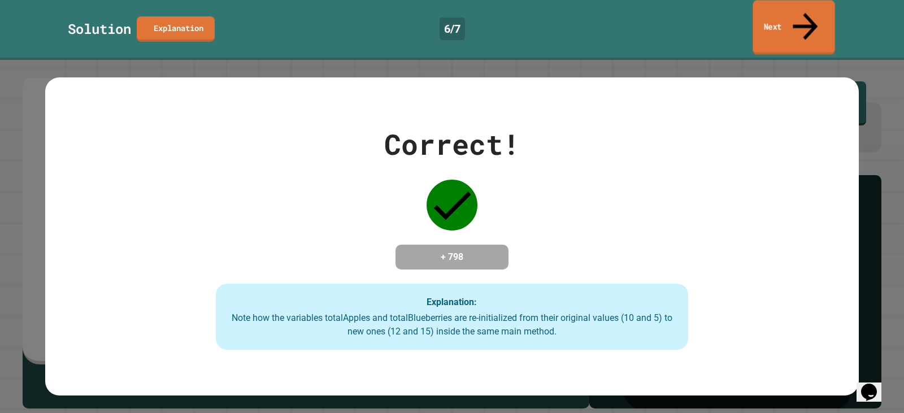
click at [800, 19] on link "Next" at bounding box center [793, 27] width 82 height 55
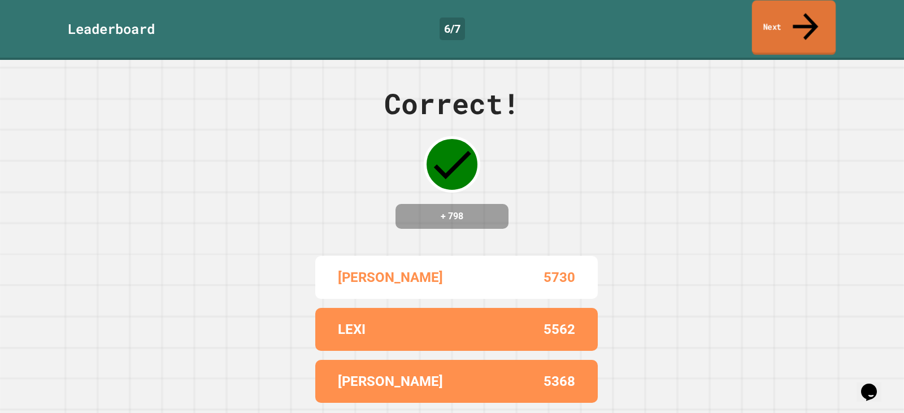
click at [800, 19] on link "Next" at bounding box center [794, 28] width 84 height 55
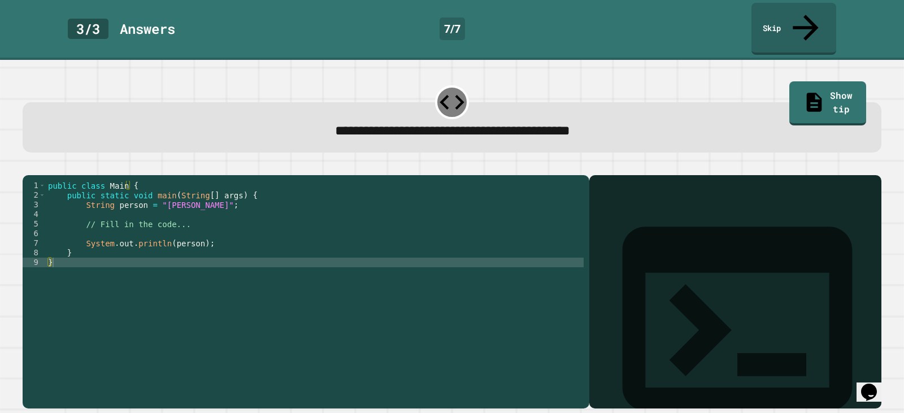
click at [160, 194] on div "public class Main { public static void main ( String [ ] args ) { String person…" at bounding box center [315, 291] width 538 height 221
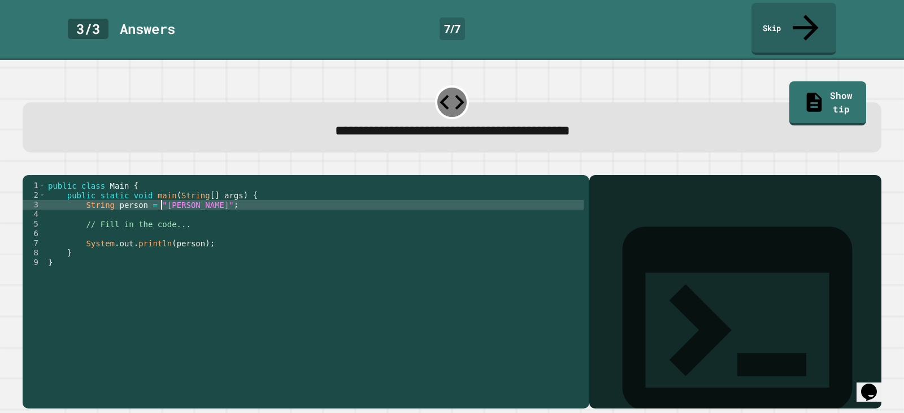
click at [160, 194] on div "public class Main { public static void main ( String [ ] args ) { String person…" at bounding box center [315, 291] width 538 height 221
type textarea "**********"
click at [28, 166] on icon "button" at bounding box center [28, 166] width 0 height 0
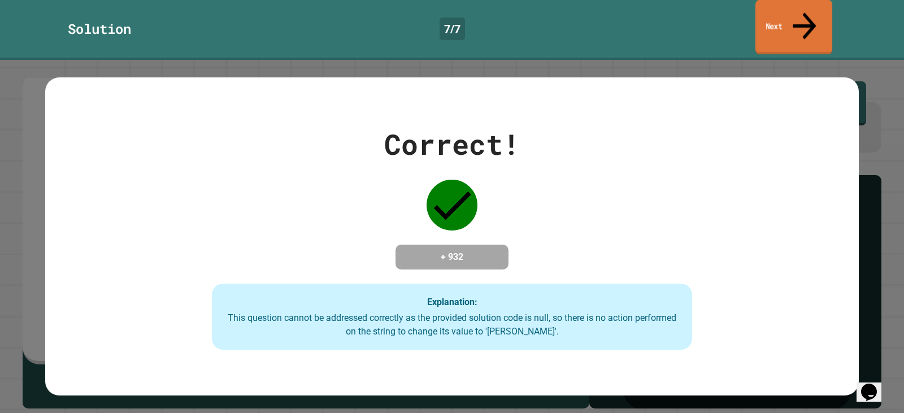
click at [799, 6] on link "Next" at bounding box center [793, 27] width 77 height 55
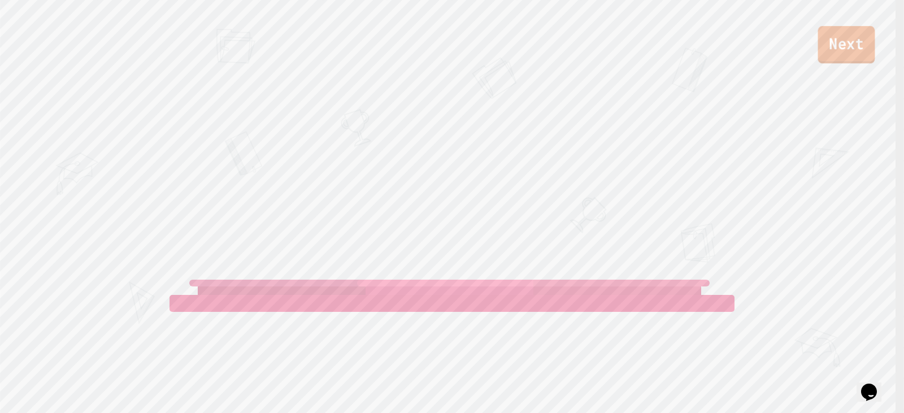
click at [832, 51] on link "Next" at bounding box center [846, 44] width 57 height 37
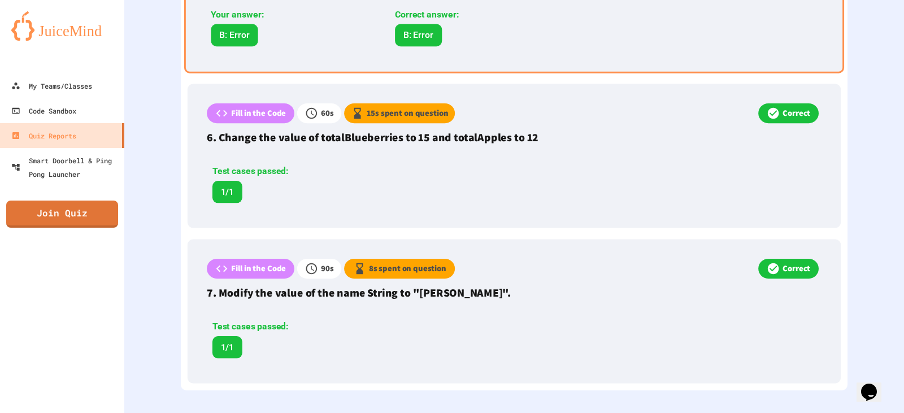
scroll to position [1079, 0]
